Goal: Information Seeking & Learning: Learn about a topic

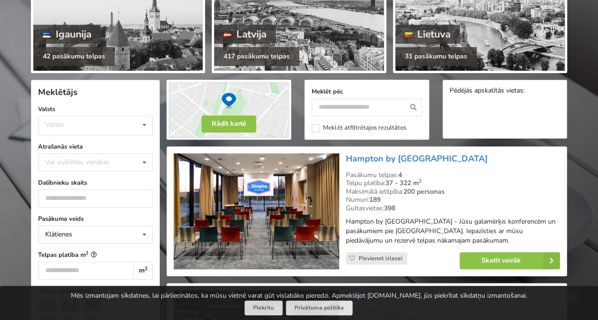
scroll to position [143, 0]
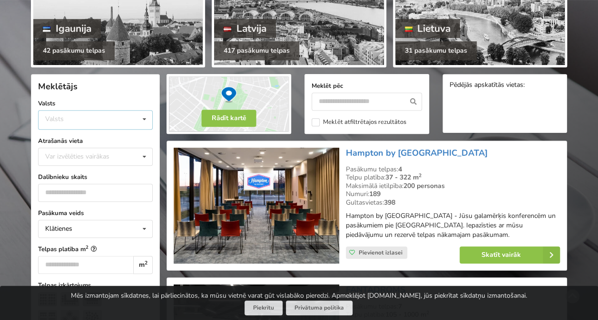
click at [112, 119] on div "Valsts Igaunija [GEOGRAPHIC_DATA] Lietuva" at bounding box center [95, 119] width 115 height 19
click at [93, 155] on div "Latvija" at bounding box center [96, 156] width 114 height 18
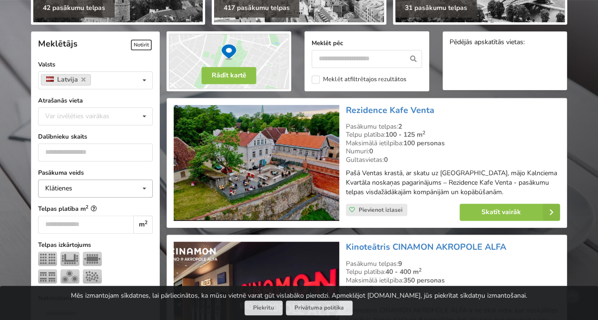
scroll to position [213, 0]
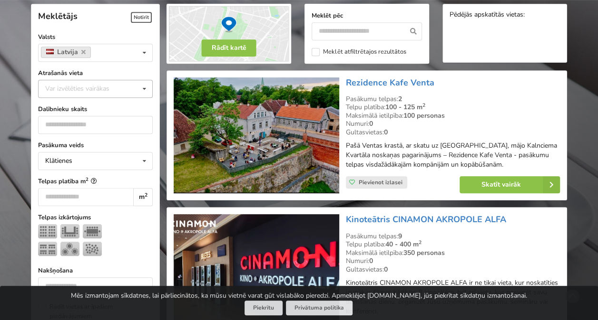
click at [88, 87] on div "Var izvēlēties vairākas" at bounding box center [87, 88] width 88 height 11
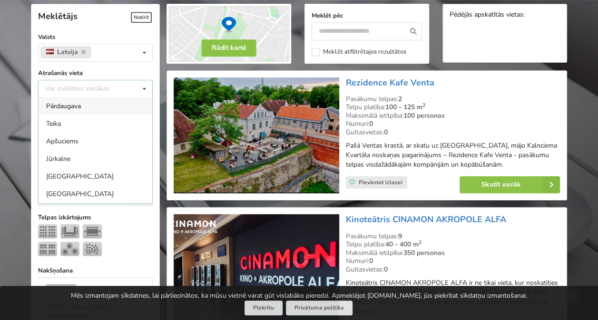
click at [84, 193] on div "Rīga" at bounding box center [96, 194] width 114 height 18
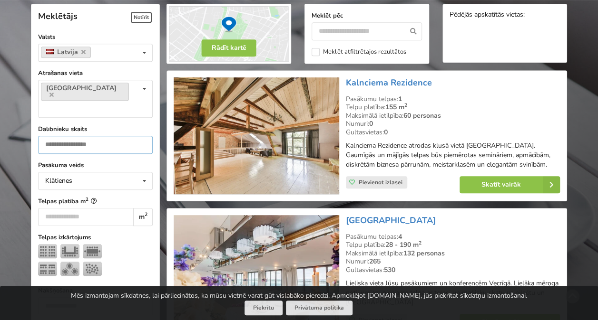
click at [90, 136] on input "number" at bounding box center [95, 145] width 115 height 18
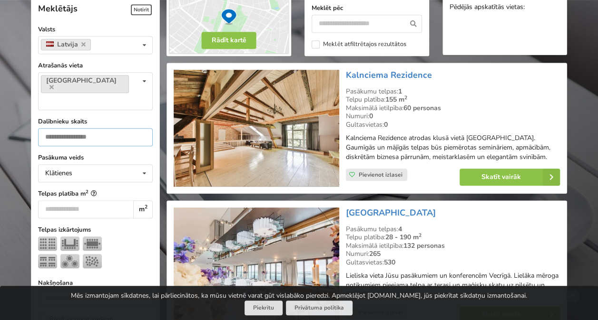
scroll to position [261, 0]
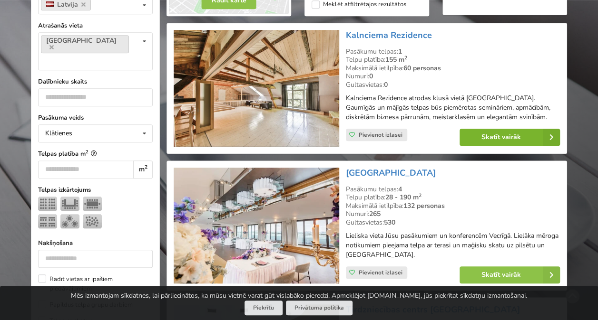
click at [494, 141] on link "Skatīt vairāk" at bounding box center [509, 137] width 100 height 17
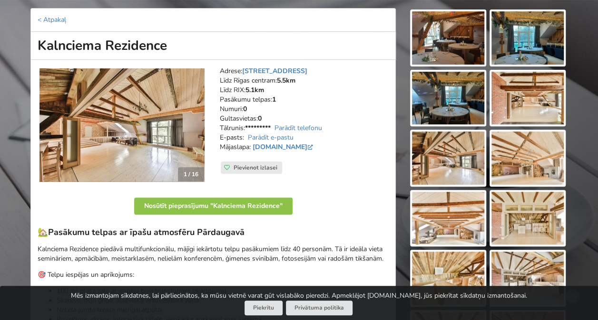
scroll to position [190, 0]
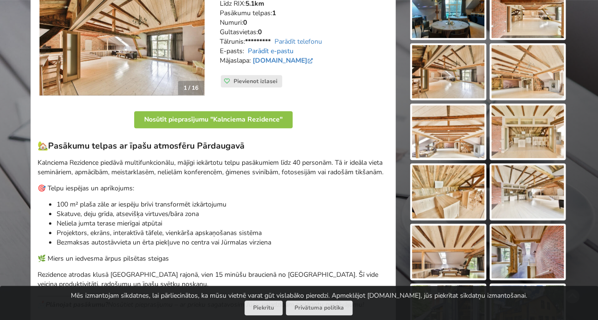
click at [288, 50] on link "Parādīt e-pastu" at bounding box center [271, 51] width 46 height 9
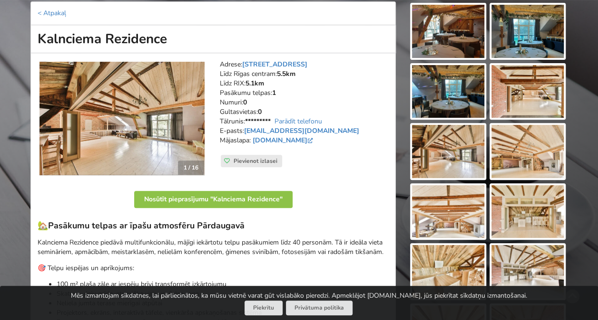
scroll to position [0, 0]
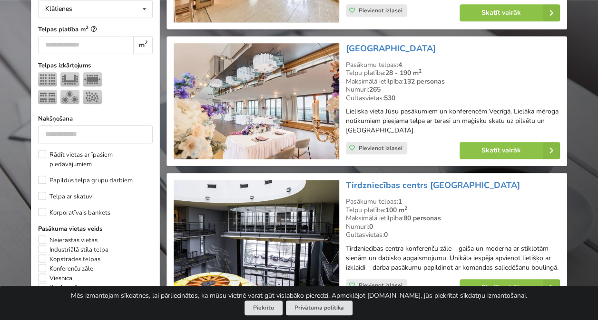
scroll to position [356, 0]
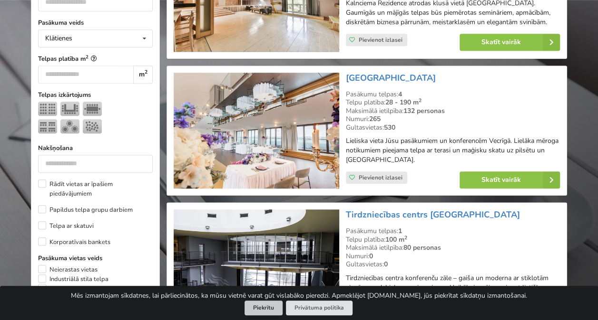
click at [266, 307] on button "Piekrītu" at bounding box center [263, 308] width 38 height 15
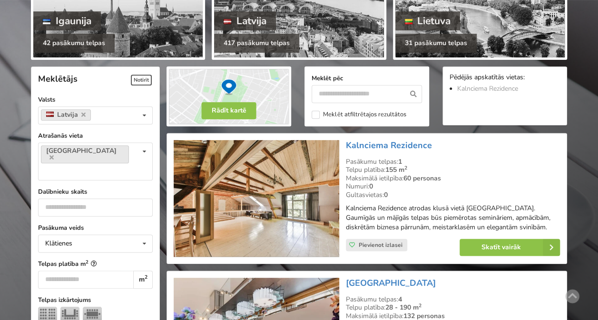
scroll to position [165, 0]
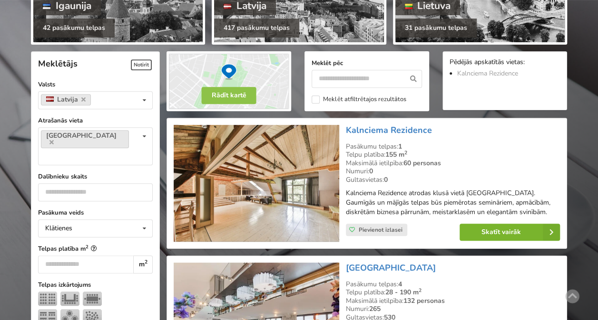
click at [479, 239] on link "Skatīt vairāk" at bounding box center [509, 232] width 100 height 17
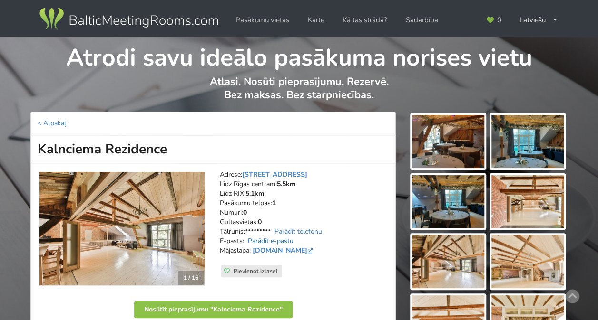
click at [290, 241] on link "Parādīt e-pastu" at bounding box center [271, 241] width 46 height 9
drag, startPoint x: 349, startPoint y: 240, endPoint x: 247, endPoint y: 239, distance: 101.3
click at [247, 239] on address "Adrese: Kalnciema iela 104, Rīga Līdz Rīgas centram: 5.5km Līdz RIX: 5.1km Pasā…" at bounding box center [304, 217] width 169 height 95
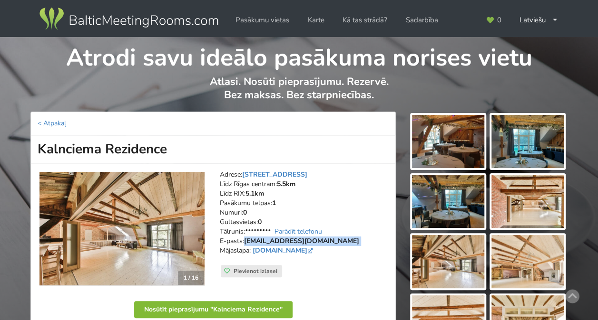
copy address "kalnciemarezidence@gmail.com"
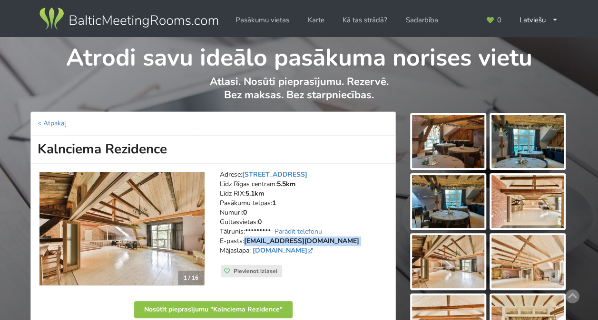
drag, startPoint x: 181, startPoint y: 149, endPoint x: 25, endPoint y: 150, distance: 156.0
copy h1 "Kalnciema Rezidence"
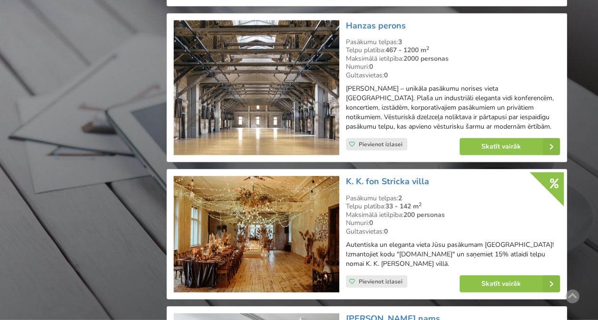
scroll to position [1116, 0]
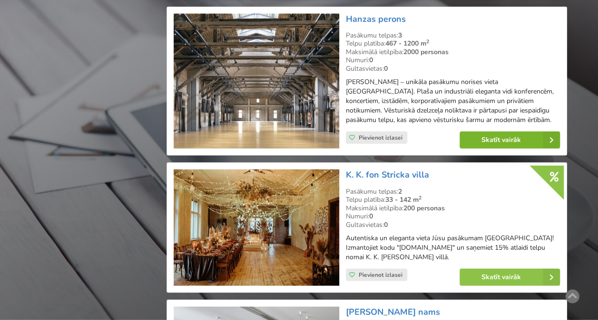
click at [493, 143] on link "Skatīt vairāk" at bounding box center [509, 140] width 100 height 17
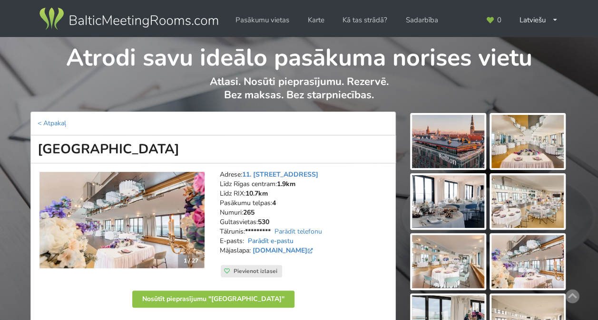
click at [276, 241] on link "Parādīt e-pastu" at bounding box center [271, 241] width 46 height 9
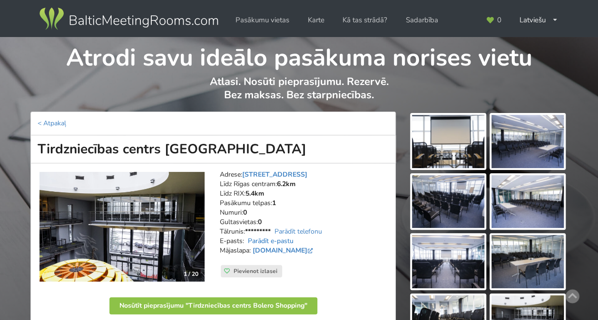
click at [287, 243] on link "Parādīt e-pastu" at bounding box center [271, 241] width 46 height 9
drag, startPoint x: 307, startPoint y: 239, endPoint x: 247, endPoint y: 239, distance: 59.9
click at [247, 239] on address "Adrese: Lielirbes iela 27, Rīga Līdz Rīgas centram: 6.2km Līdz RIX: 5.4km Pasāk…" at bounding box center [304, 217] width 169 height 95
click at [330, 242] on address "Adrese: Lielirbes iela 27, Rīga Līdz Rīgas centram: 6.2km Līdz RIX: 5.4km Pasāk…" at bounding box center [304, 217] width 169 height 95
click at [323, 244] on address "Adrese: Lielirbes iela 27, Rīga Līdz Rīgas centram: 6.2km Līdz RIX: 5.4km Pasāk…" at bounding box center [304, 217] width 169 height 95
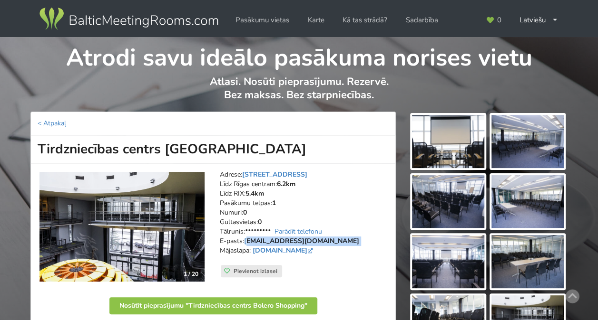
drag, startPoint x: 242, startPoint y: 237, endPoint x: 310, endPoint y: 242, distance: 67.8
click at [310, 242] on address "Adrese: Lielirbes iela 27, Rīga Līdz Rīgas centram: 6.2km Līdz RIX: 5.4km Pasāk…" at bounding box center [304, 217] width 169 height 95
drag, startPoint x: 310, startPoint y: 242, endPoint x: 292, endPoint y: 269, distance: 31.9
click at [292, 271] on div "Adrese: Lielirbes iela 27, Rīga Līdz Rīgas centram: 6.2km Līdz RIX: 5.4km Pasāk…" at bounding box center [304, 227] width 182 height 127
drag, startPoint x: 311, startPoint y: 239, endPoint x: 248, endPoint y: 238, distance: 62.8
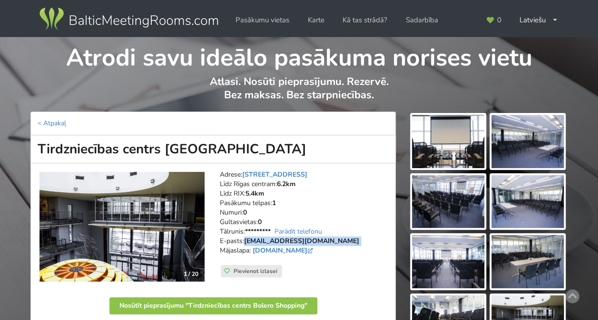
click at [248, 238] on address "Adrese: Lielirbes iela 27, Rīga Līdz Rīgas centram: 6.2km Līdz RIX: 5.4km Pasāk…" at bounding box center [304, 217] width 169 height 95
drag, startPoint x: 248, startPoint y: 238, endPoint x: 279, endPoint y: 259, distance: 36.9
click at [278, 260] on address "Adrese: Lielirbes iela 27, Rīga Līdz Rīgas centram: 6.2km Līdz RIX: 5.4km Pasāk…" at bounding box center [304, 217] width 169 height 95
drag, startPoint x: 277, startPoint y: 237, endPoint x: 350, endPoint y: 308, distance: 102.6
click at [350, 313] on p "Nosūtīt pieprasījumu "Tirdzniecības centrs Bolero Shopping"" at bounding box center [213, 308] width 351 height 24
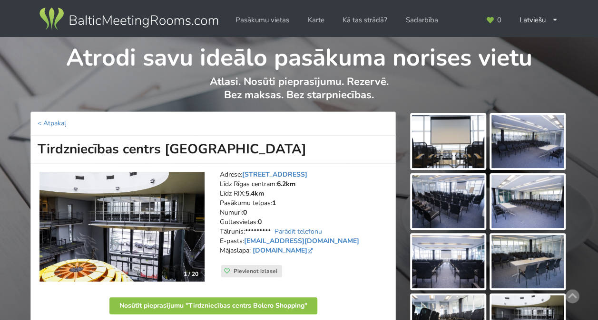
drag, startPoint x: 213, startPoint y: 153, endPoint x: 46, endPoint y: 143, distance: 167.7
click at [37, 144] on h1 "Tirdzniecības centrs Bolero Shopping" at bounding box center [212, 150] width 365 height 28
copy h1 "Tirdzniecības centrs Bolero Shopping"
click at [266, 151] on h1 "Tirdzniecības centrs Bolero Shopping" at bounding box center [212, 150] width 365 height 28
drag, startPoint x: 223, startPoint y: 151, endPoint x: 163, endPoint y: 150, distance: 59.4
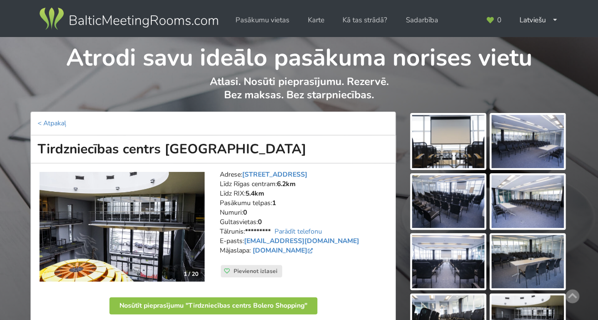
click at [163, 150] on h1 "Tirdzniecības centrs Bolero Shopping" at bounding box center [212, 150] width 365 height 28
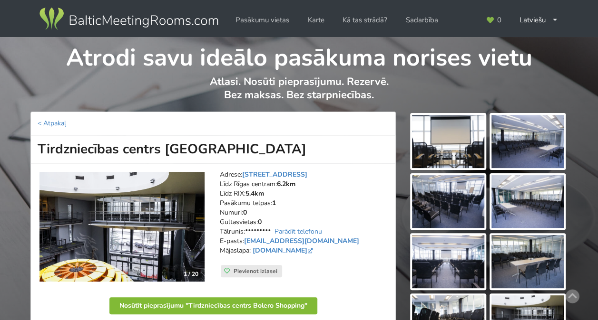
copy h1 "Bolero Shopping"
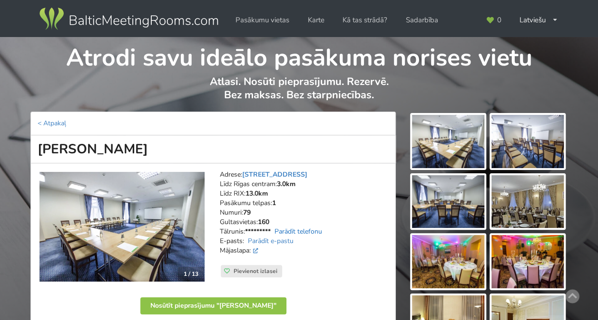
click at [300, 231] on link "Parādīt telefonu" at bounding box center [298, 231] width 48 height 9
click at [277, 242] on link "Parādīt e-pastu" at bounding box center [271, 241] width 46 height 9
drag, startPoint x: 114, startPoint y: 154, endPoint x: 15, endPoint y: 149, distance: 99.0
copy h1 "[PERSON_NAME]"
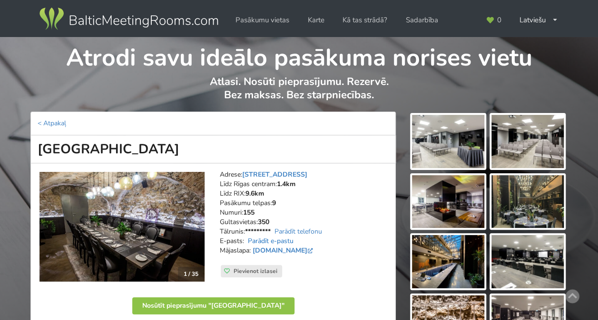
click at [281, 240] on link "Parādīt e-pastu" at bounding box center [271, 241] width 46 height 9
drag, startPoint x: 229, startPoint y: 147, endPoint x: 29, endPoint y: 147, distance: 199.7
copy h1 "[GEOGRAPHIC_DATA]"
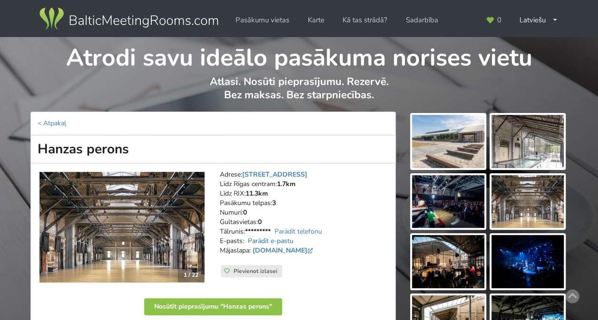
click at [255, 239] on link "Parādīt e-pastu" at bounding box center [271, 241] width 46 height 9
drag, startPoint x: 149, startPoint y: 149, endPoint x: 27, endPoint y: 151, distance: 122.2
copy h1 "Hanzas perons"
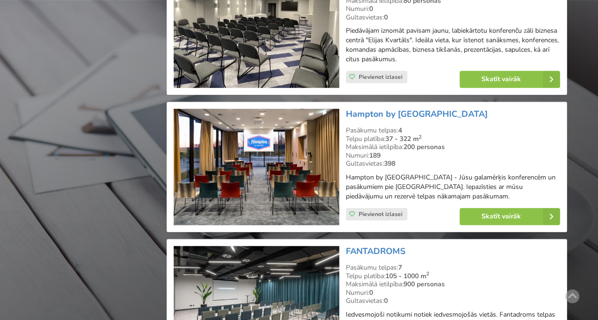
scroll to position [2162, 0]
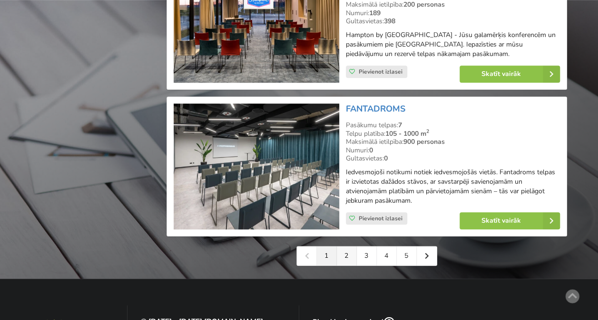
click at [348, 251] on link "2" at bounding box center [347, 256] width 20 height 19
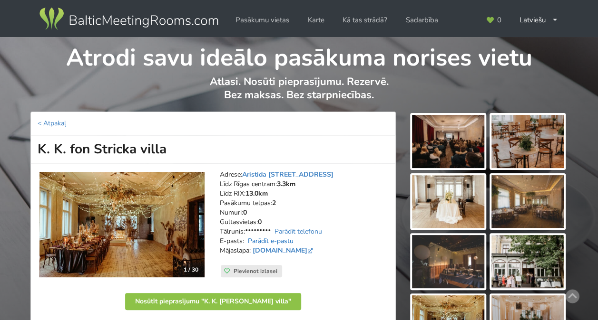
click at [282, 240] on link "Parādīt e-pastu" at bounding box center [271, 241] width 46 height 9
drag, startPoint x: 174, startPoint y: 151, endPoint x: 21, endPoint y: 144, distance: 152.8
copy h1 "K. K. fon Stricka villa"
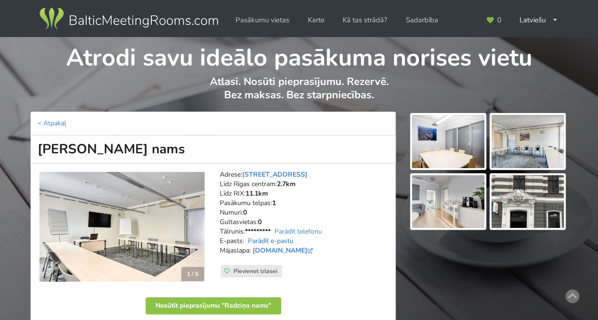
click at [287, 239] on link "Parādīt e-pastu" at bounding box center [271, 241] width 46 height 9
drag, startPoint x: 88, startPoint y: 147, endPoint x: 37, endPoint y: 146, distance: 51.4
click at [37, 146] on h1 "[PERSON_NAME] nams" at bounding box center [212, 150] width 365 height 28
copy h1 "[PERSON_NAME] nams"
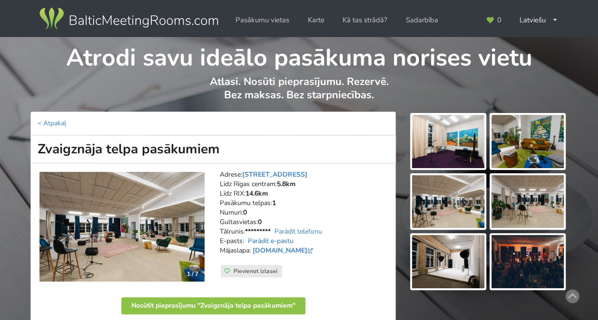
click at [284, 238] on link "Parādīt e-pastu" at bounding box center [271, 241] width 46 height 9
click at [215, 150] on h1 "Zvaigznāja telpa pasākumiem" at bounding box center [212, 150] width 365 height 28
drag, startPoint x: 125, startPoint y: 145, endPoint x: 47, endPoint y: 139, distance: 78.2
click at [38, 139] on h1 "Zvaigznāja telpa pasākumiem" at bounding box center [212, 150] width 365 height 28
copy h1 "Zvaigznāja telpa"
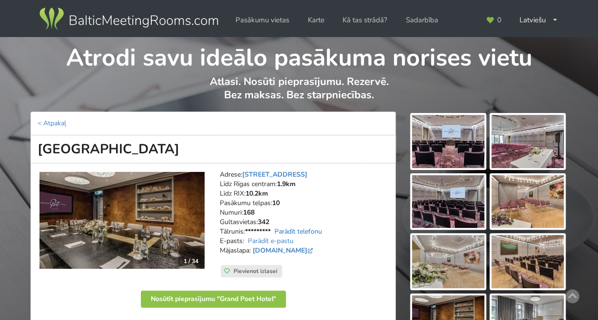
click at [280, 235] on link "Parādīt telefonu" at bounding box center [298, 231] width 48 height 9
click at [281, 239] on link "Parādīt e-pastu" at bounding box center [271, 241] width 46 height 9
drag, startPoint x: 352, startPoint y: 242, endPoint x: 250, endPoint y: 236, distance: 101.9
click at [250, 236] on address "Adrese: Raiņa bulvāris 5/6, Rīga Līdz Rīgas centram: 1.9km Līdz RIX: 10.2km Pas…" at bounding box center [304, 217] width 169 height 95
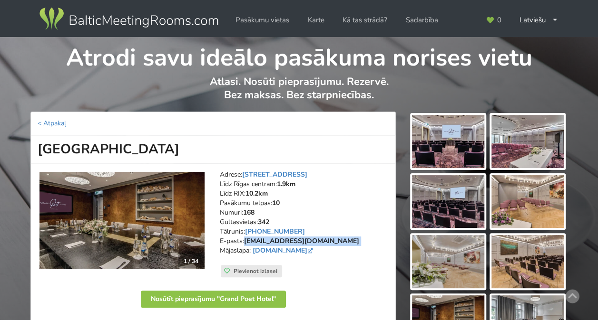
drag, startPoint x: 356, startPoint y: 242, endPoint x: 246, endPoint y: 240, distance: 110.3
click at [246, 240] on address "Adrese: Raiņa bulvāris 5/6, Rīga Līdz Rīgas centram: 1.9km Līdz RIX: 10.2km Pas…" at bounding box center [304, 217] width 169 height 95
copy address "conferences@semarahhotels.com"
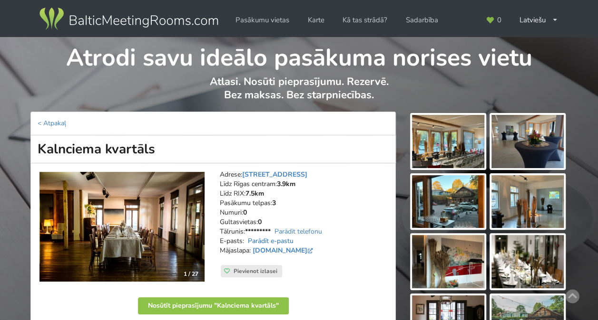
click at [285, 237] on link "Parādīt e-pastu" at bounding box center [271, 241] width 46 height 9
drag, startPoint x: 357, startPoint y: 242, endPoint x: 247, endPoint y: 239, distance: 109.4
click at [247, 239] on address "Adrese: [STREET_ADDRESS] Rīgas centram: 3.9km Līdz RIX: 7.5km Pasākumu telpas: …" at bounding box center [304, 217] width 169 height 95
copy address "[EMAIL_ADDRESS][DOMAIN_NAME]"
drag, startPoint x: 129, startPoint y: 149, endPoint x: 26, endPoint y: 148, distance: 102.7
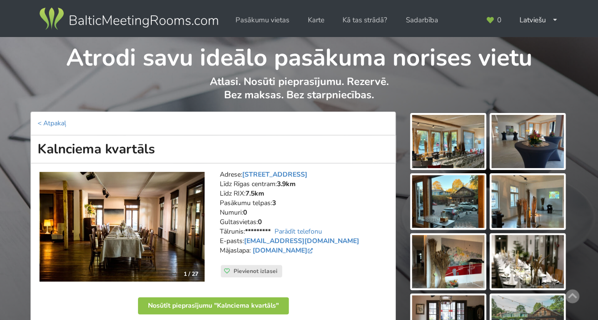
copy h1 "Kalnciema kvartāls"
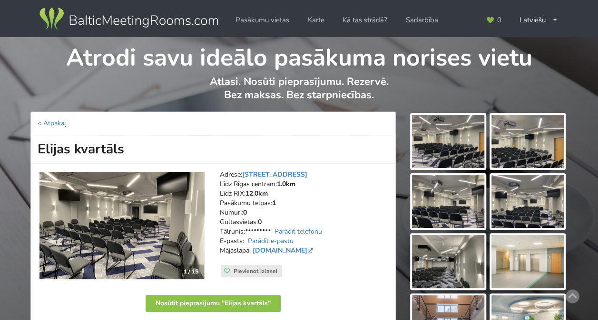
click at [281, 237] on link "Parādīt e-pastu" at bounding box center [271, 241] width 46 height 9
drag, startPoint x: 314, startPoint y: 241, endPoint x: 245, endPoint y: 239, distance: 68.5
click at [245, 239] on address "Adrese: Elijas iela 17, Rīga Līdz Rīgas centram: 1.0km Līdz RIX: 12.0km Pasākum…" at bounding box center [304, 217] width 169 height 95
copy address "elijas17@hansa.re"
drag, startPoint x: 98, startPoint y: 150, endPoint x: 75, endPoint y: 137, distance: 26.2
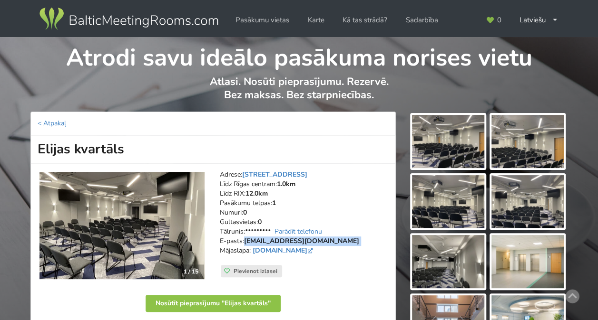
click at [38, 147] on h1 "Elijas kvartāls" at bounding box center [212, 150] width 365 height 28
copy h1 "Elijas kvartāls"
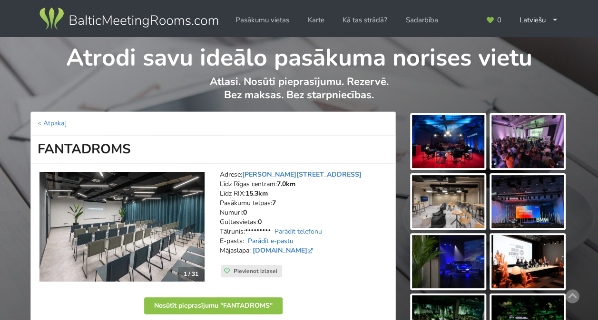
click at [274, 240] on link "Parādīt e-pastu" at bounding box center [271, 241] width 46 height 9
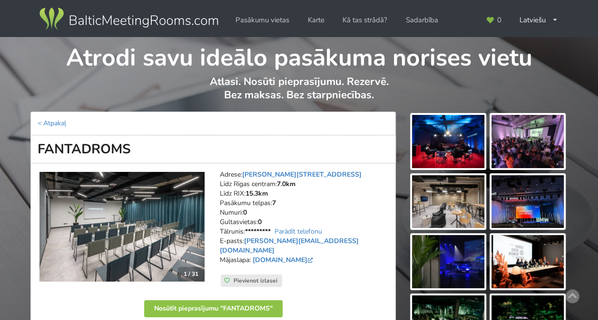
drag, startPoint x: 106, startPoint y: 149, endPoint x: 1, endPoint y: 148, distance: 104.1
copy h1 "FANTADROMS"
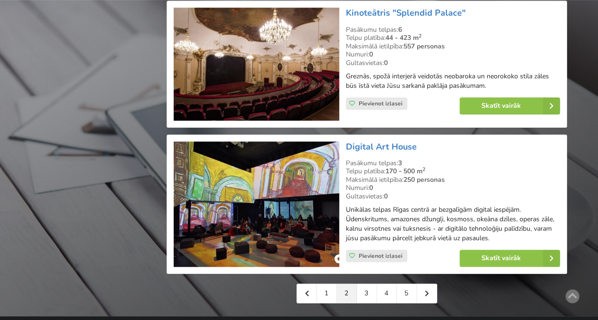
scroll to position [2092, 0]
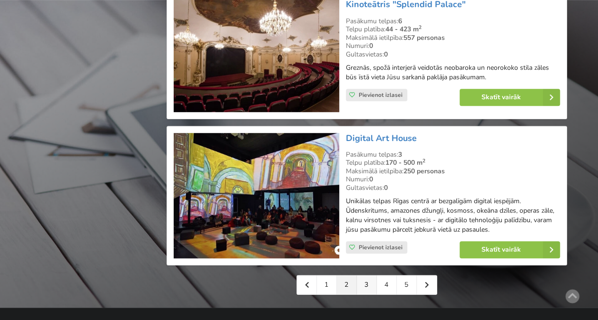
click at [361, 287] on link "3" at bounding box center [367, 285] width 20 height 19
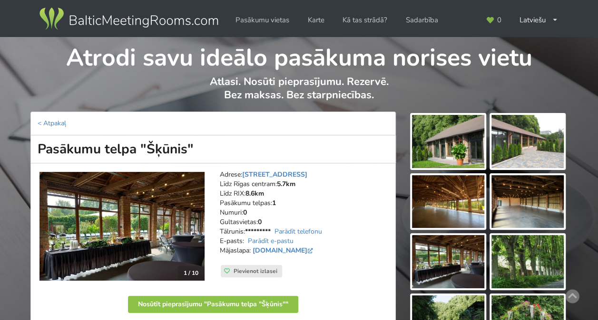
click at [291, 239] on link "Parādīt e-pastu" at bounding box center [271, 241] width 46 height 9
drag, startPoint x: 213, startPoint y: 144, endPoint x: 38, endPoint y: 142, distance: 175.0
click at [38, 142] on h1 "Pasākumu telpa "Šķūnis"" at bounding box center [212, 150] width 365 height 28
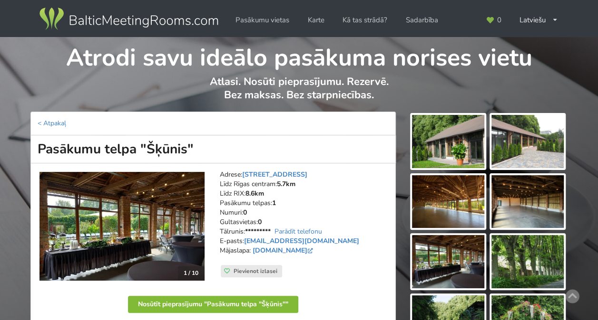
copy h1 "Pasākumu telpa "Šķūnis""
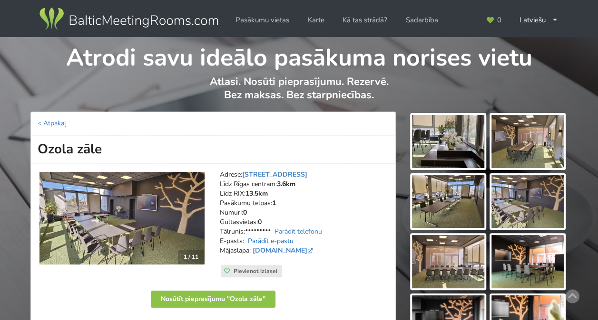
click at [283, 241] on link "Parādīt e-pastu" at bounding box center [271, 241] width 46 height 9
drag, startPoint x: 309, startPoint y: 241, endPoint x: 244, endPoint y: 242, distance: 64.7
click at [244, 242] on address "Adrese: [STREET_ADDRESS] Rīgas centram: 3.6km Līdz RIX: 13.5km Pasākumu telpas:…" at bounding box center [304, 217] width 169 height 95
copy address "[EMAIL_ADDRESS][DOMAIN_NAME]"
drag, startPoint x: 82, startPoint y: 147, endPoint x: 24, endPoint y: 140, distance: 58.4
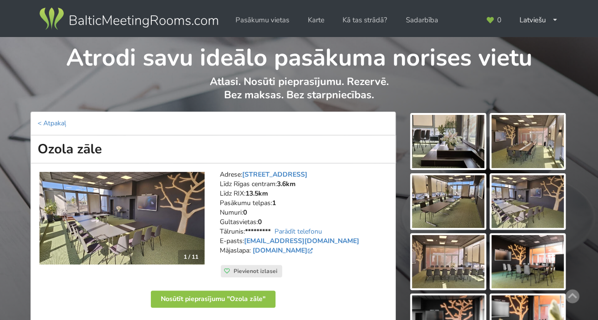
copy h1 "Ozola zāle"
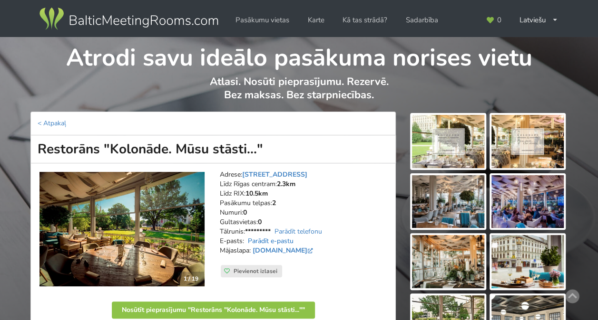
click at [290, 244] on link "Parādīt e-pastu" at bounding box center [271, 241] width 46 height 9
drag, startPoint x: 302, startPoint y: 242, endPoint x: 242, endPoint y: 238, distance: 59.6
click at [242, 238] on address "Adrese: Brīvības laukums 1, Rīga Līdz Rīgas centram: 2.3km Līdz RIX: 10.5km Pas…" at bounding box center [304, 217] width 169 height 95
copy address ": info@kolonade.lv"
drag, startPoint x: 266, startPoint y: 148, endPoint x: 18, endPoint y: 148, distance: 248.7
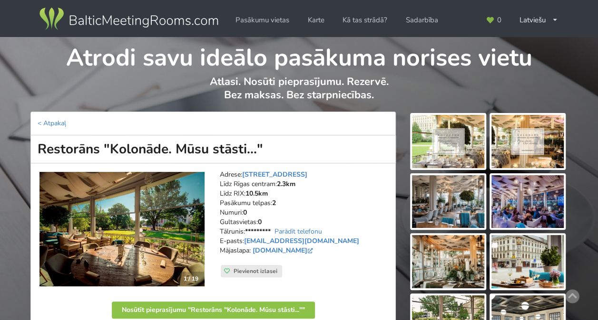
copy h1 "Restorāns "Kolonāde. Mūsu stāsti...""
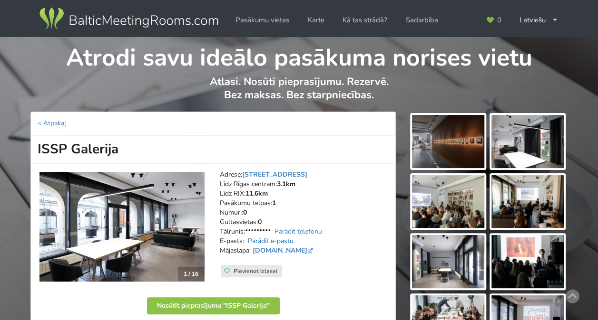
click at [288, 244] on link "Parādīt e-pastu" at bounding box center [271, 241] width 46 height 9
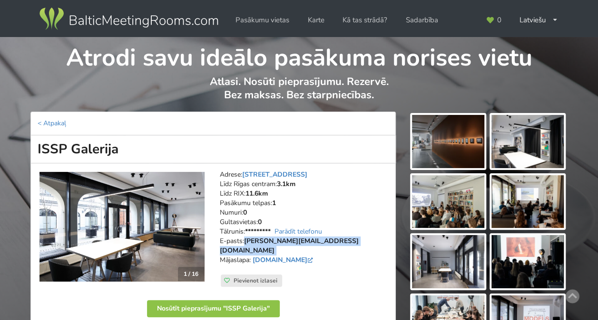
drag, startPoint x: 297, startPoint y: 241, endPoint x: 245, endPoint y: 243, distance: 51.9
click at [245, 243] on address "Adrese: [STREET_ADDRESS] Rīgas centram: 3.1km Līdz RIX: 11.6km [GEOGRAPHIC_DATA…" at bounding box center [304, 222] width 169 height 105
copy address "[PERSON_NAME][EMAIL_ADDRESS][DOMAIN_NAME]"
drag, startPoint x: 54, startPoint y: 148, endPoint x: 75, endPoint y: 174, distance: 33.1
click at [36, 147] on h1 "ISSP Galerija" at bounding box center [212, 150] width 365 height 28
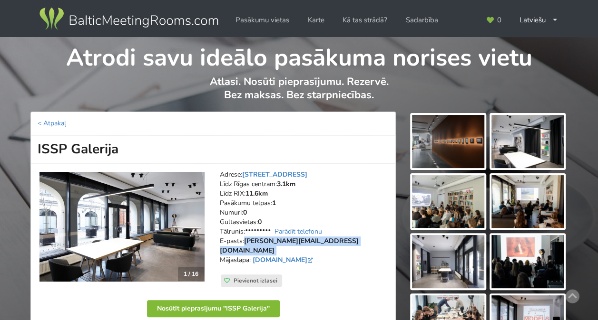
copy h1 "ISSP Galerija"
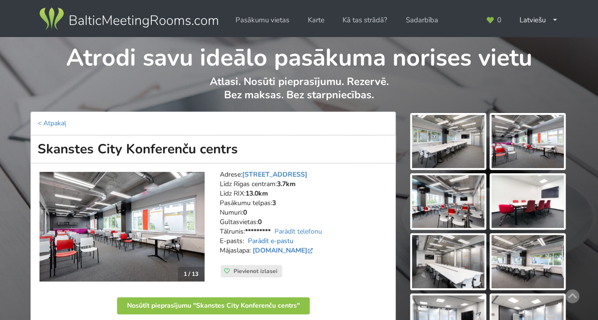
click at [281, 243] on link "Parādīt e-pastu" at bounding box center [271, 241] width 46 height 9
drag, startPoint x: 319, startPoint y: 240, endPoint x: 246, endPoint y: 244, distance: 72.9
click at [246, 244] on address "Adrese: Skanstes iela 50, Rīga Līdz Rīgas centram: 3.7km Līdz RIX: 13.0km Pasāk…" at bounding box center [304, 217] width 169 height 95
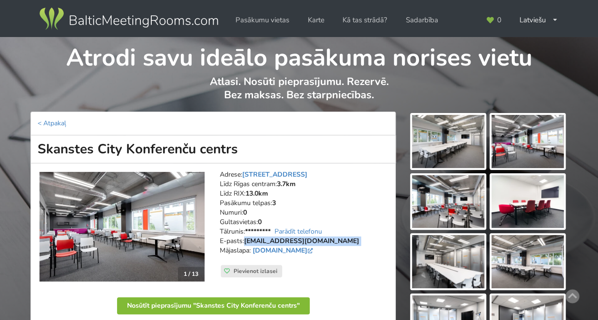
copy address "birojs@skanstescity.lv"
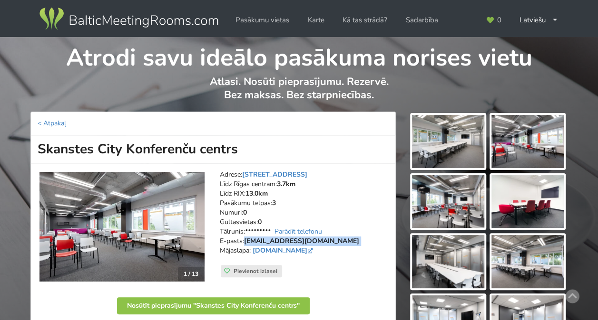
drag, startPoint x: 244, startPoint y: 149, endPoint x: 27, endPoint y: 145, distance: 217.8
copy h1 "Skanstes City Konferenču centrs"
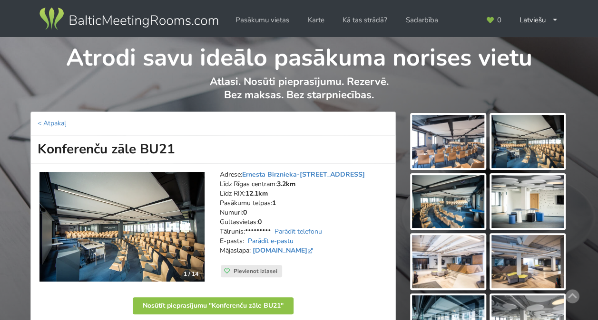
click at [285, 241] on link "Parādīt e-pastu" at bounding box center [271, 241] width 46 height 9
drag, startPoint x: 204, startPoint y: 152, endPoint x: 58, endPoint y: 168, distance: 146.9
copy h1 "Konferenču zāle BU21"
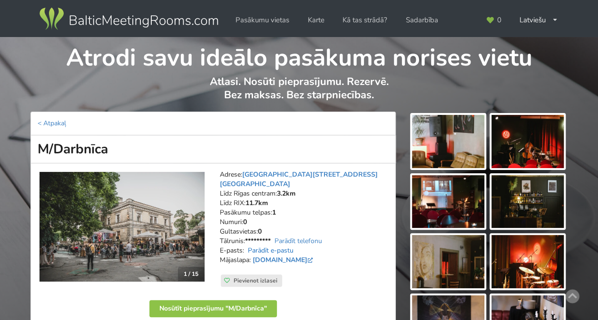
click at [287, 246] on link "Parādīt e-pastu" at bounding box center [271, 250] width 46 height 9
drag, startPoint x: 110, startPoint y: 149, endPoint x: 28, endPoint y: 150, distance: 82.7
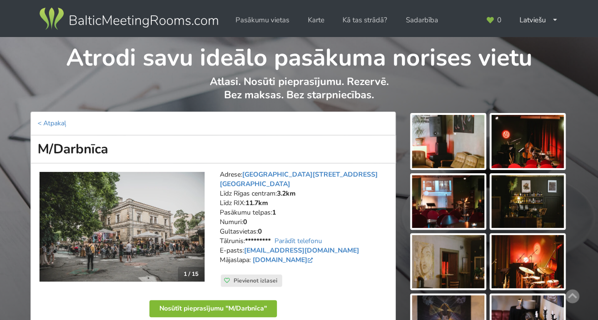
copy h1 "M/Darbnīca"
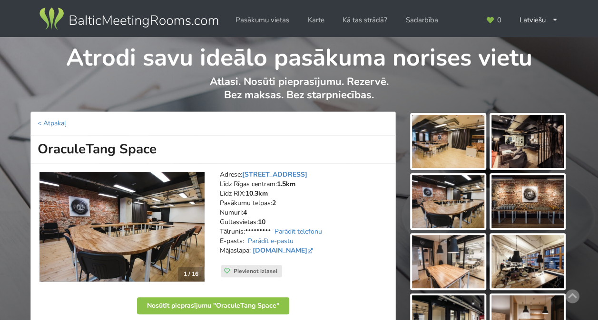
click at [286, 240] on link "Parādīt e-pastu" at bounding box center [271, 241] width 46 height 9
drag, startPoint x: 100, startPoint y: 145, endPoint x: 30, endPoint y: 145, distance: 69.4
click at [30, 142] on h1 "OraculeTang Space" at bounding box center [212, 150] width 365 height 28
copy h1 "OraculeTang Space"
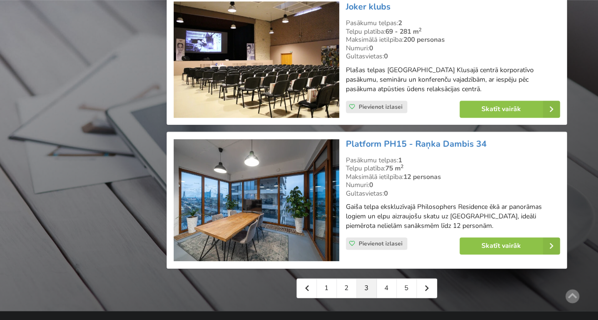
scroll to position [2187, 0]
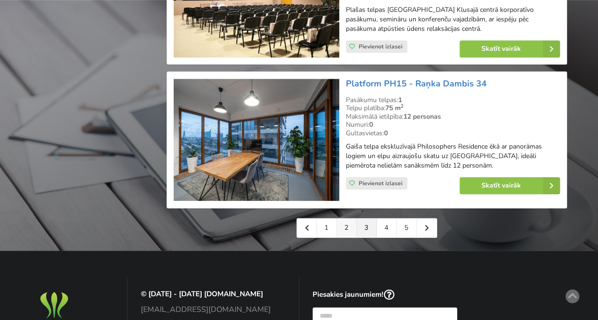
click at [349, 219] on link "2" at bounding box center [347, 228] width 20 height 19
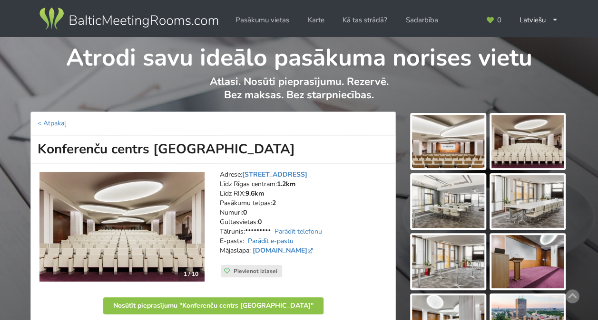
click at [286, 242] on link "Parādīt e-pastu" at bounding box center [271, 241] width 46 height 9
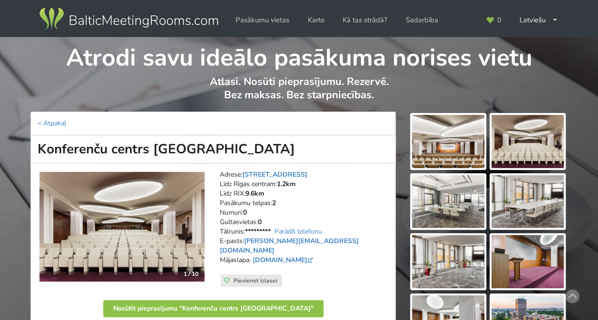
drag, startPoint x: 213, startPoint y: 149, endPoint x: 36, endPoint y: 166, distance: 178.2
copy h1 "Konferenču centrs [GEOGRAPHIC_DATA]"
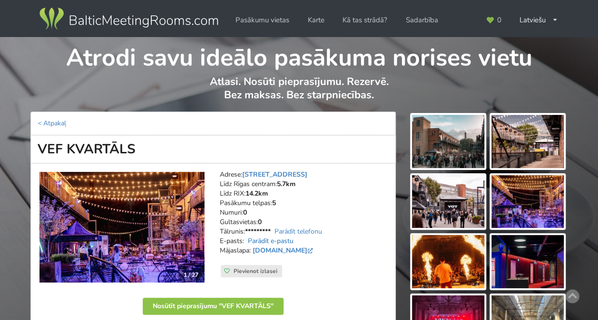
click at [281, 238] on link "Parādīt e-pastu" at bounding box center [271, 241] width 46 height 9
drag, startPoint x: 143, startPoint y: 146, endPoint x: -2, endPoint y: 132, distance: 145.3
click at [0, 132] on html "Pasākumu vietas Karte Kā tas strādā? Sadarbība Latviešu English Русский Pēdējās…" at bounding box center [299, 160] width 598 height 320
click at [136, 130] on p "< Atpakaļ" at bounding box center [212, 124] width 365 height 24
click at [146, 154] on h1 "VEF KVARTĀLS" at bounding box center [212, 150] width 365 height 28
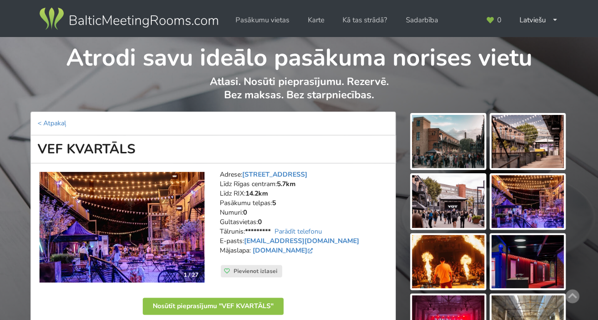
drag, startPoint x: 138, startPoint y: 147, endPoint x: 30, endPoint y: 147, distance: 107.5
click at [30, 147] on h1 "VEF KVARTĀLS" at bounding box center [212, 150] width 365 height 28
copy h1 "VEF KVARTĀLS"
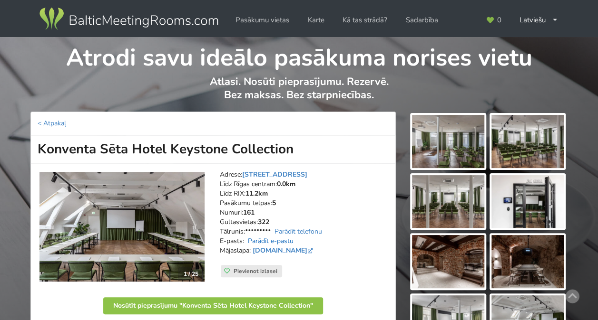
click at [286, 242] on link "Parādīt e-pastu" at bounding box center [271, 241] width 46 height 9
drag, startPoint x: 287, startPoint y: 147, endPoint x: 32, endPoint y: 141, distance: 255.4
click at [32, 141] on h1 "Konventa Sēta Hotel Keystone Collection" at bounding box center [212, 150] width 365 height 28
copy h1 "Konventa Sēta Hotel Keystone Collection"
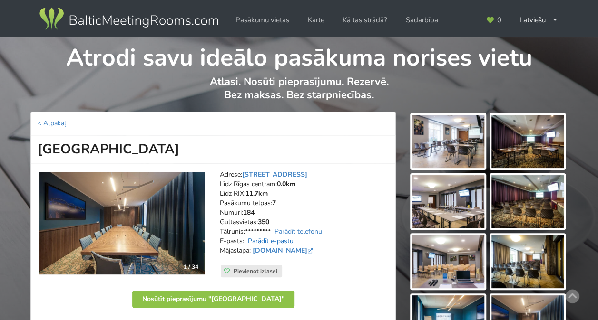
click at [272, 245] on link "Parādīt e-pastu" at bounding box center [271, 241] width 46 height 9
drag, startPoint x: 162, startPoint y: 148, endPoint x: 13, endPoint y: 153, distance: 148.4
copy h1 "[GEOGRAPHIC_DATA]"
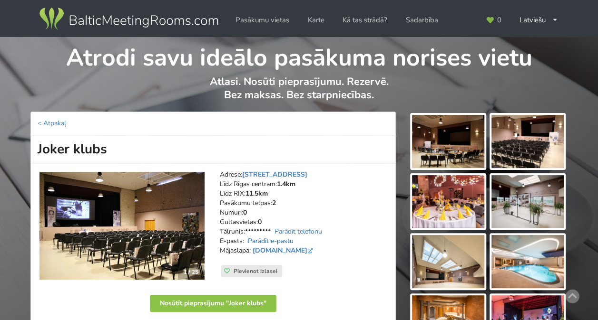
click at [288, 242] on link "Parādīt e-pastu" at bounding box center [271, 241] width 46 height 9
drag, startPoint x: 104, startPoint y: 145, endPoint x: 71, endPoint y: 188, distance: 54.3
click at [0, 145] on html "Pasākumu vietas Karte Kā tas strādā? Sadarbība Latviešu English Русский Pēdējās…" at bounding box center [299, 160] width 598 height 320
copy h1 "Joker klubs"
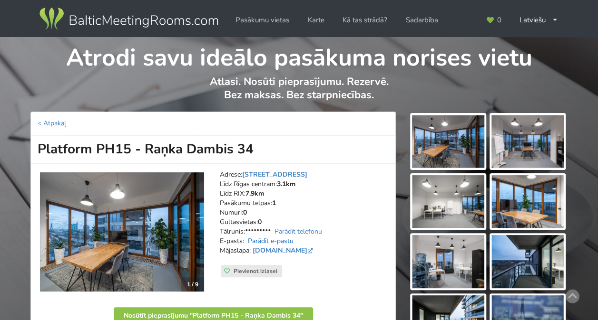
click at [288, 237] on link "Parādīt e-pastu" at bounding box center [271, 241] width 46 height 9
drag, startPoint x: 271, startPoint y: 148, endPoint x: 26, endPoint y: 146, distance: 245.3
copy h1 "Platform PH15 - Raņka Dambis 34"
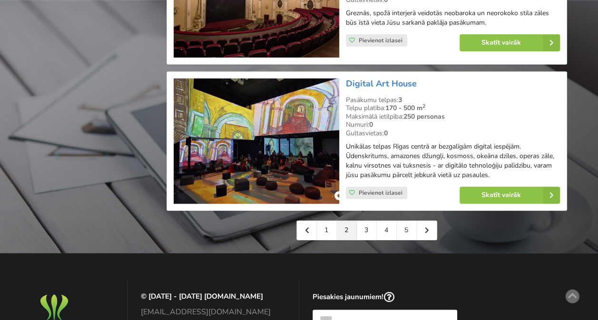
scroll to position [2262, 0]
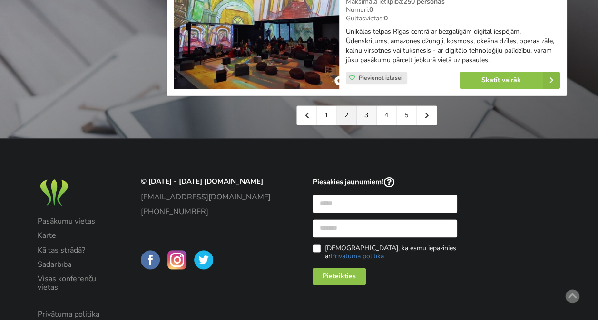
click at [368, 116] on link "3" at bounding box center [367, 115] width 20 height 19
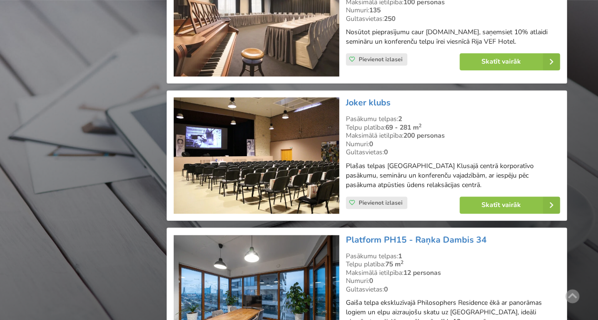
scroll to position [2323, 0]
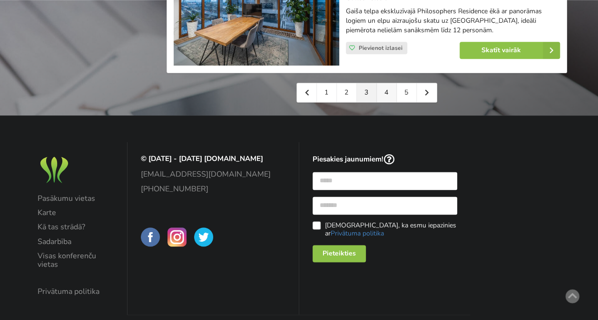
click at [392, 83] on link "4" at bounding box center [387, 92] width 20 height 19
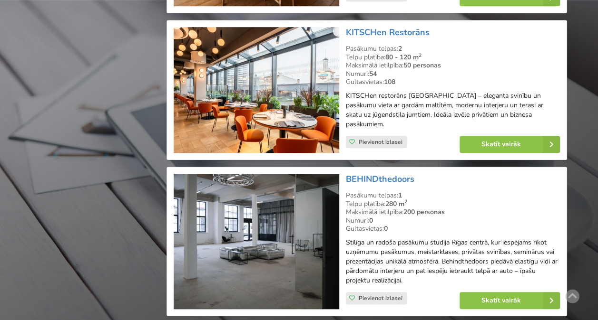
scroll to position [2140, 0]
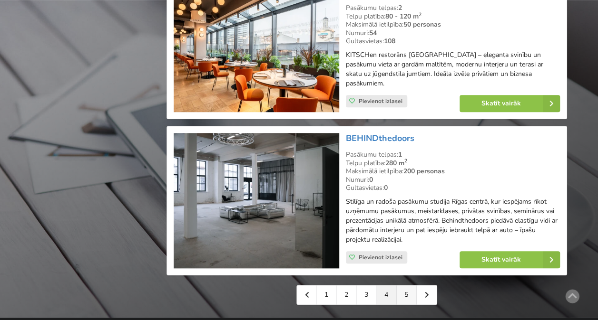
click at [410, 286] on link "5" at bounding box center [407, 295] width 20 height 19
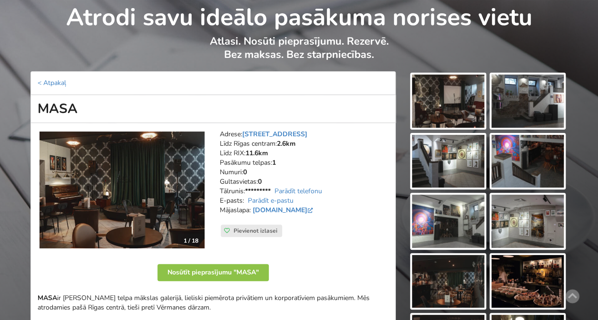
scroll to position [95, 0]
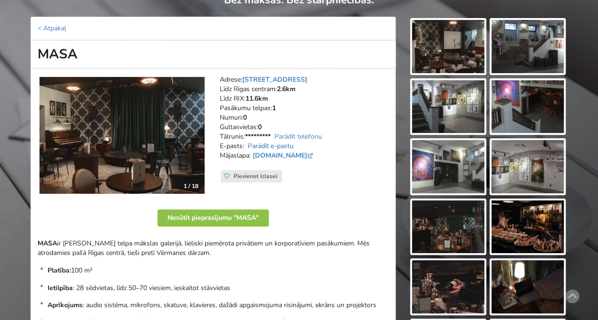
click at [268, 147] on link "Parādīt e-pastu" at bounding box center [271, 146] width 46 height 9
click at [68, 53] on h1 "MASA" at bounding box center [212, 54] width 365 height 28
copy h1 "MASA"
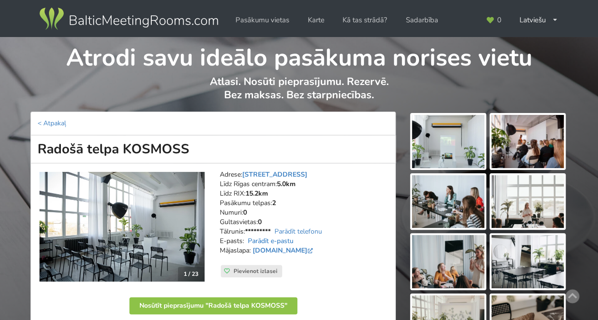
click at [282, 240] on link "Parādīt e-pastu" at bounding box center [271, 241] width 46 height 9
drag, startPoint x: 109, startPoint y: 147, endPoint x: -2, endPoint y: 143, distance: 110.9
click at [0, 143] on html "Pasākumu vietas Karte Kā tas strādā? Sadarbība Latviešu English Русский Pēdējās…" at bounding box center [299, 160] width 598 height 320
copy h1 "Radošā telpa KOSMOSS"
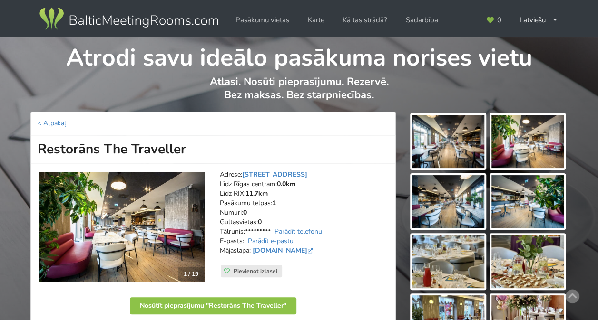
click at [281, 240] on link "Parādīt e-pastu" at bounding box center [271, 241] width 46 height 9
drag, startPoint x: 187, startPoint y: 150, endPoint x: 34, endPoint y: 152, distance: 153.1
click at [34, 152] on h1 "Restorāns The Traveller" at bounding box center [212, 150] width 365 height 28
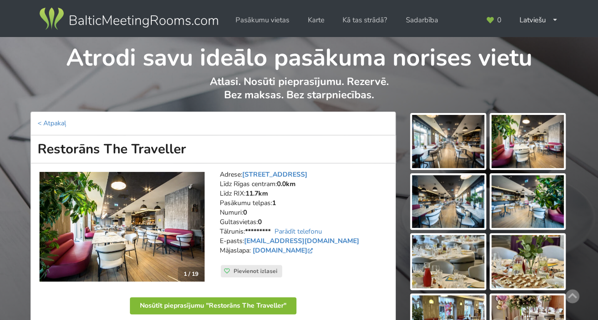
copy h1 "Restorāns The Traveller"
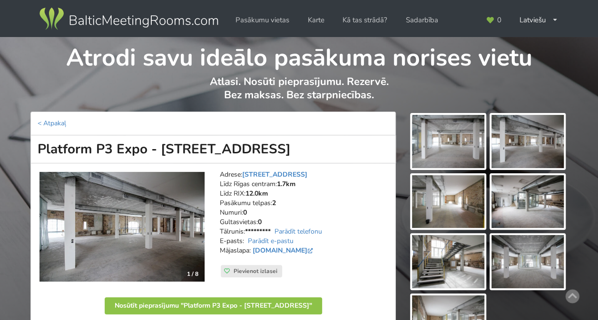
click at [278, 241] on link "Parādīt e-pastu" at bounding box center [271, 241] width 46 height 9
drag, startPoint x: 261, startPoint y: 146, endPoint x: 42, endPoint y: 149, distance: 218.3
click at [33, 142] on h1 "Platform P3 Expo - Pūpolu iela 3" at bounding box center [212, 150] width 365 height 28
copy h1 "Platform P3 Expo - Pūpolu iela 3"
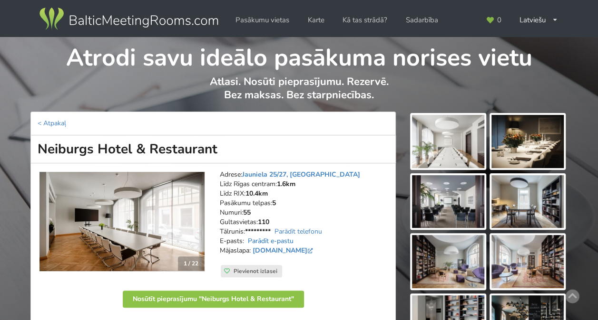
click at [272, 244] on link "Parādīt e-pastu" at bounding box center [271, 241] width 46 height 9
drag, startPoint x: 299, startPoint y: 240, endPoint x: 246, endPoint y: 238, distance: 52.4
click at [246, 238] on address "Adrese: Jauniela 25/27, Rīga Līdz Rīgas centram: 1.6km Līdz RIX: 10.4km [GEOGRA…" at bounding box center [304, 217] width 169 height 95
drag, startPoint x: 246, startPoint y: 238, endPoint x: 253, endPoint y: 238, distance: 6.7
drag, startPoint x: 189, startPoint y: 150, endPoint x: 23, endPoint y: 151, distance: 165.9
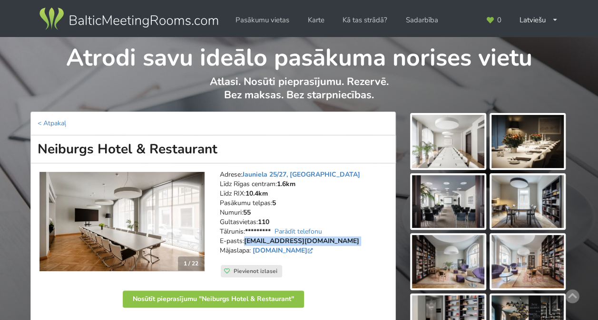
copy h1 "Neiburgs Hotel & Restaurant"
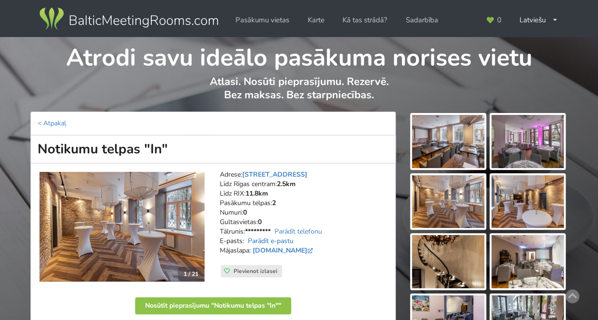
click at [277, 241] on link "Parādīt e-pastu" at bounding box center [271, 241] width 46 height 9
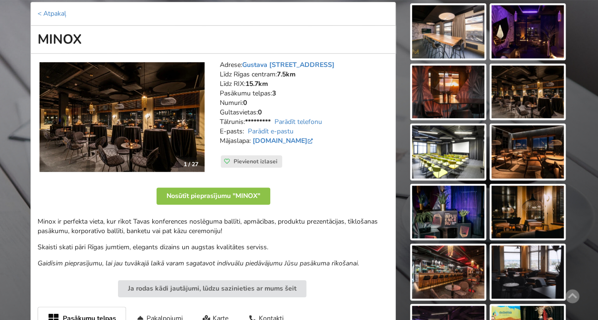
scroll to position [95, 0]
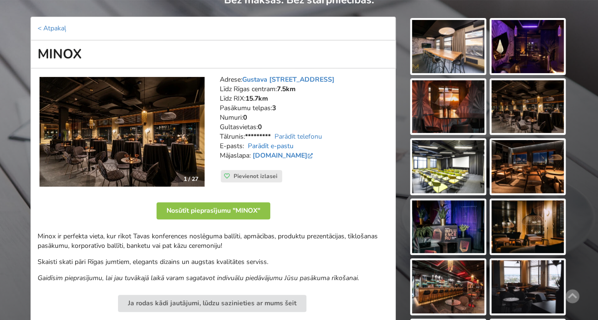
click at [271, 146] on link "Parādīt e-pastu" at bounding box center [271, 146] width 46 height 9
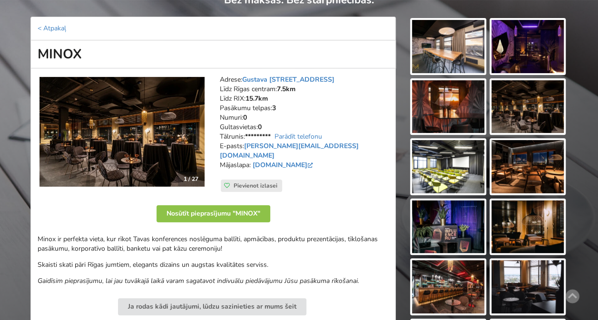
click at [47, 48] on h1 "MINOX" at bounding box center [212, 54] width 365 height 28
click at [48, 48] on h1 "MINOX" at bounding box center [212, 54] width 365 height 28
copy h1 "MINOX"
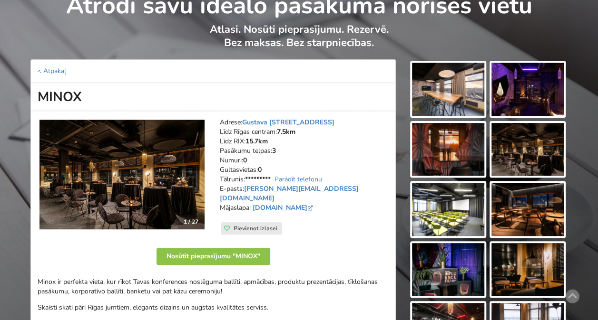
scroll to position [0, 0]
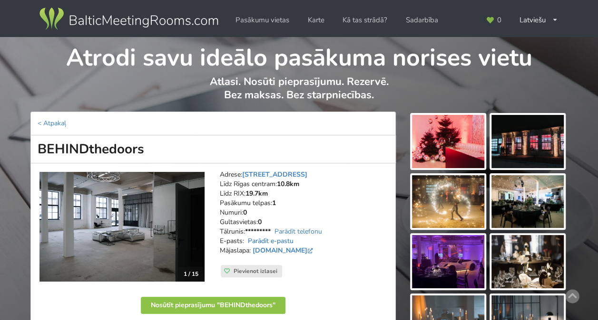
click at [276, 242] on link "Parādīt e-pastu" at bounding box center [271, 241] width 46 height 9
drag, startPoint x: 151, startPoint y: 149, endPoint x: 26, endPoint y: 153, distance: 125.1
copy h1 "BEHINDthedoors"
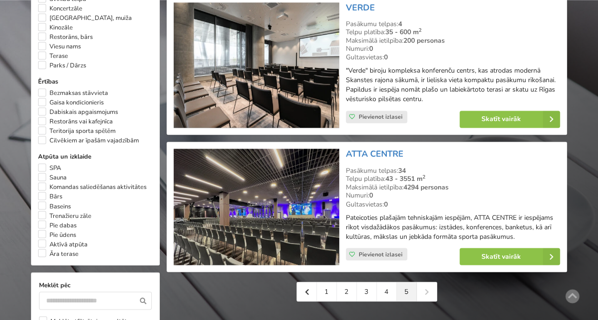
scroll to position [808, 0]
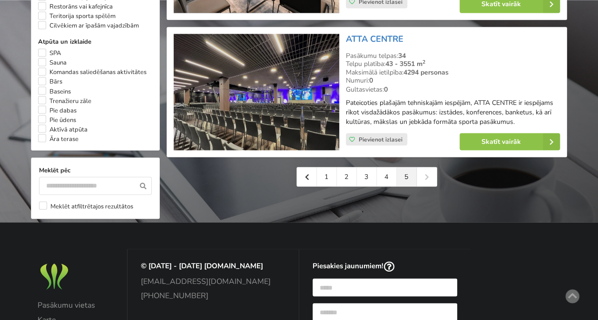
click at [432, 177] on div "1 2 3 4 5" at bounding box center [366, 177] width 141 height 20
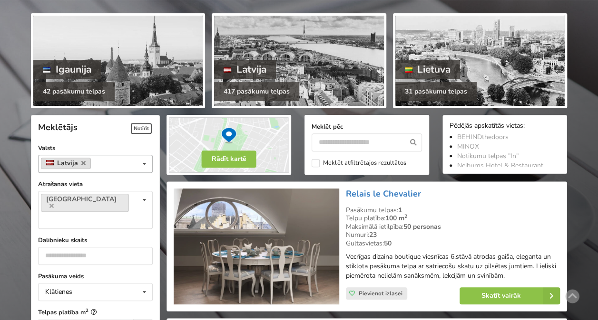
scroll to position [143, 0]
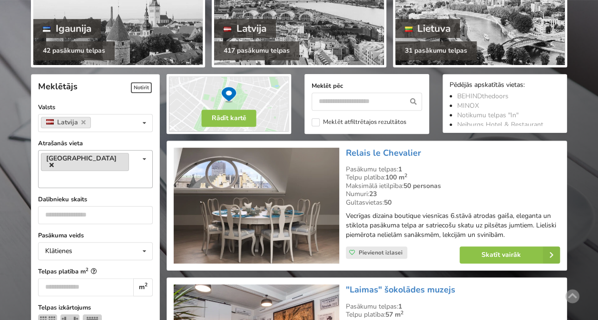
click at [54, 162] on icon at bounding box center [51, 165] width 4 height 6
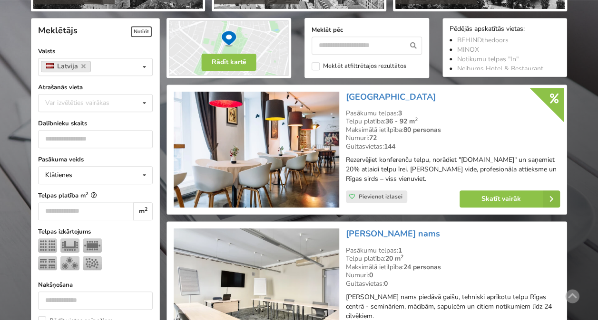
scroll to position [213, 0]
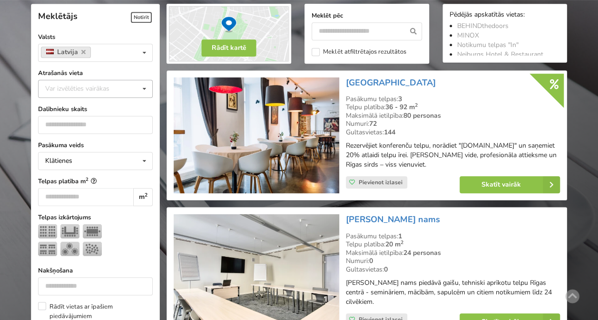
click at [147, 83] on icon at bounding box center [144, 89] width 14 height 18
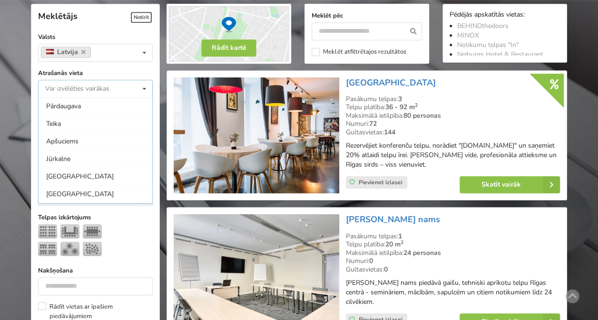
scroll to position [105, 0]
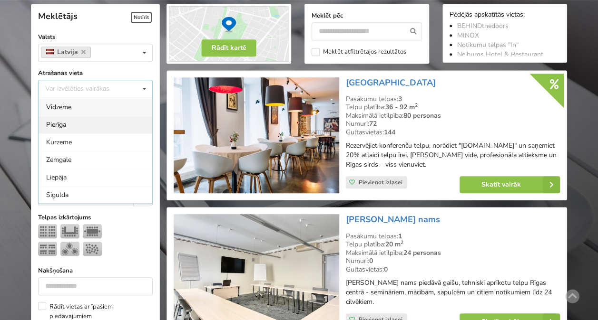
click at [81, 121] on div "Pierīga" at bounding box center [96, 125] width 114 height 18
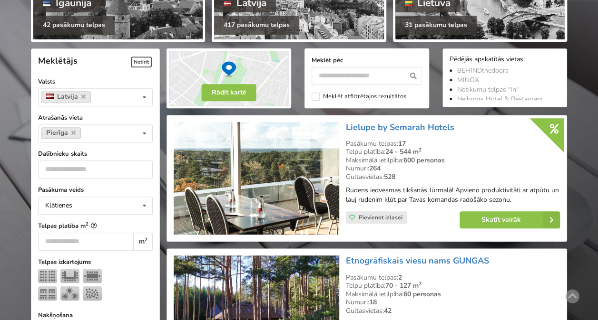
scroll to position [165, 0]
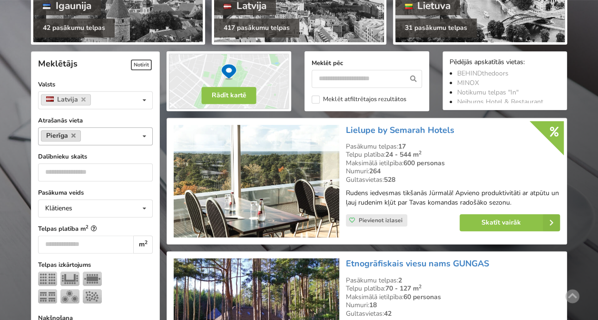
click at [75, 136] on link "Pierīga" at bounding box center [61, 135] width 40 height 11
click at [73, 134] on icon at bounding box center [73, 136] width 4 height 6
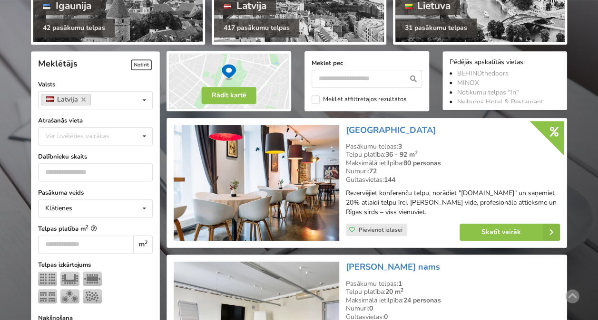
scroll to position [213, 0]
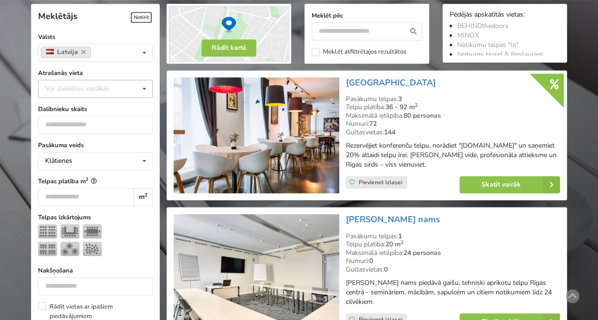
click at [140, 80] on icon at bounding box center [144, 89] width 14 height 18
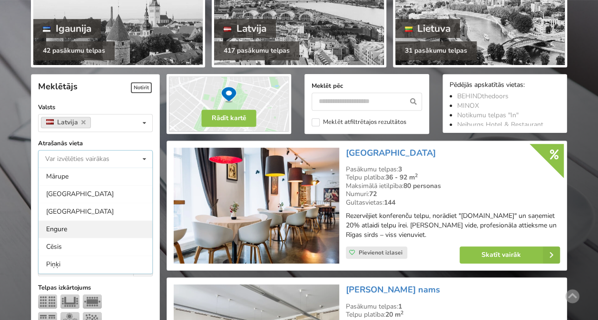
scroll to position [285, 0]
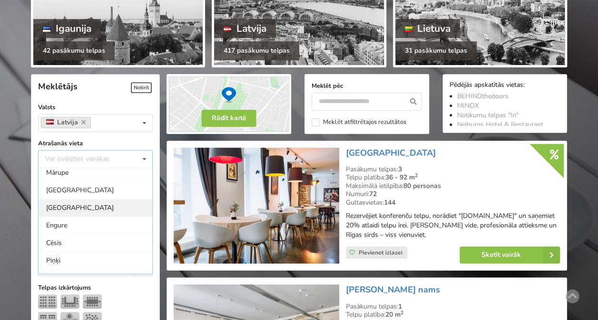
click at [87, 204] on div "[GEOGRAPHIC_DATA]" at bounding box center [96, 208] width 114 height 18
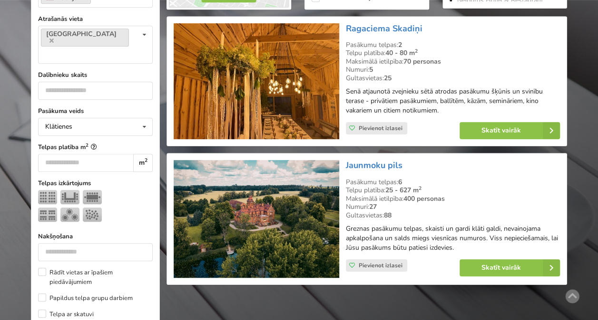
scroll to position [213, 0]
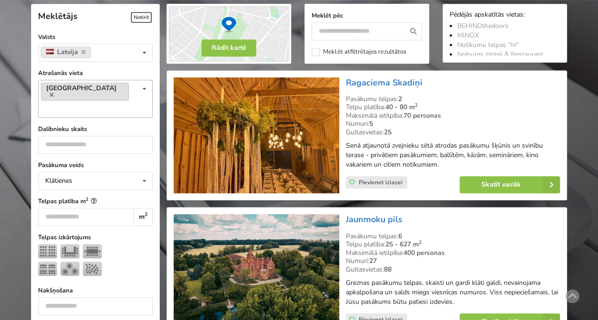
click at [102, 87] on link "[GEOGRAPHIC_DATA]" at bounding box center [85, 92] width 88 height 18
click at [104, 87] on link "[GEOGRAPHIC_DATA]" at bounding box center [85, 92] width 88 height 18
click at [102, 88] on link "[GEOGRAPHIC_DATA]" at bounding box center [85, 92] width 88 height 18
click at [54, 92] on icon at bounding box center [51, 95] width 4 height 6
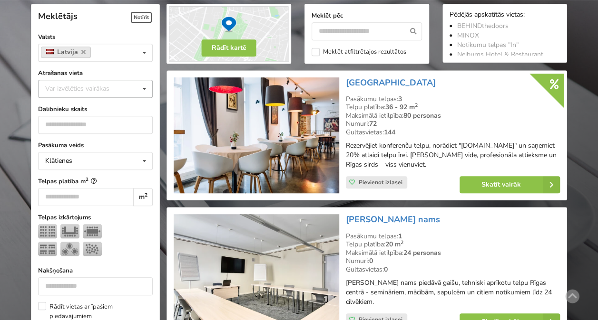
click at [140, 80] on icon at bounding box center [144, 89] width 14 height 18
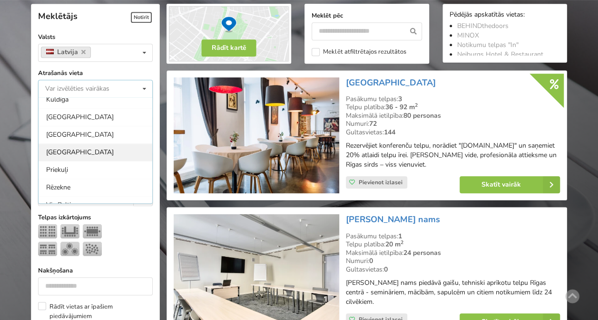
scroll to position [569, 0]
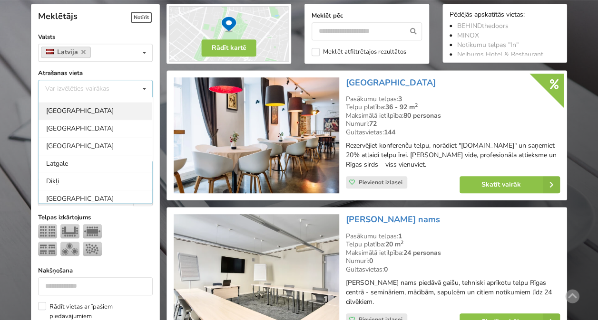
click at [94, 107] on div "[GEOGRAPHIC_DATA]" at bounding box center [96, 111] width 114 height 18
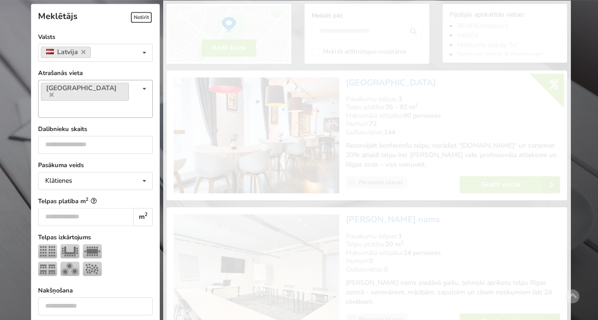
scroll to position [647, 0]
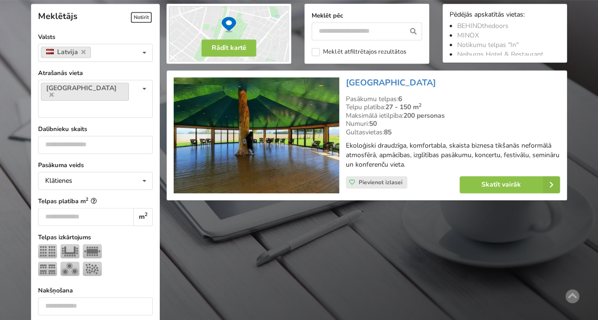
click at [302, 127] on img at bounding box center [256, 136] width 165 height 116
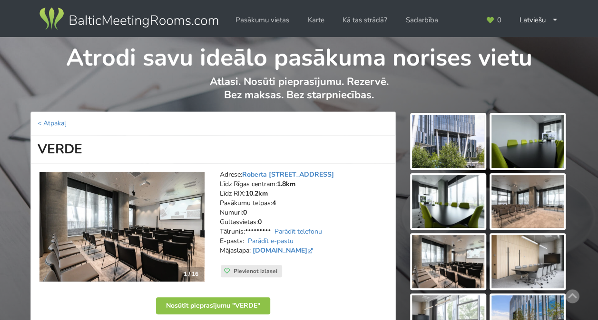
click at [280, 240] on link "Parādīt e-pastu" at bounding box center [271, 241] width 46 height 9
click at [67, 147] on h1 "VERDE" at bounding box center [212, 150] width 365 height 28
copy h1 "VERDE"
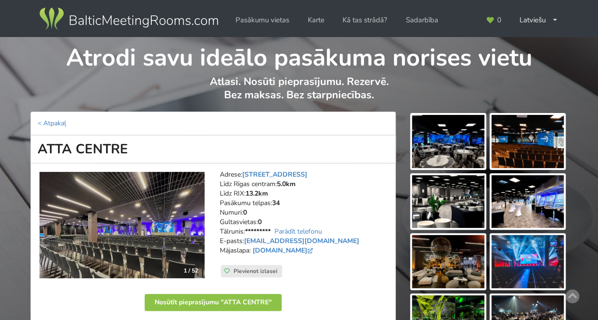
drag, startPoint x: 128, startPoint y: 143, endPoint x: 1, endPoint y: 142, distance: 127.4
copy h1 "ATTA CENTRE"
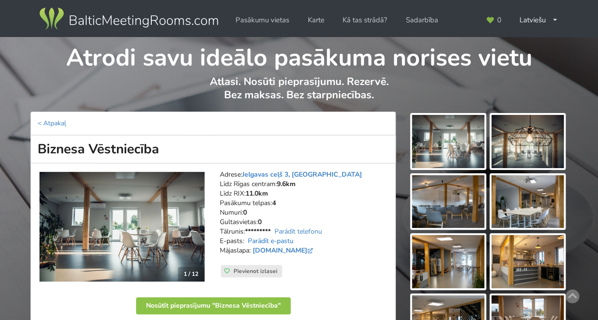
click at [287, 238] on link "Parādīt e-pastu" at bounding box center [271, 241] width 46 height 9
drag, startPoint x: 168, startPoint y: 153, endPoint x: 48, endPoint y: 153, distance: 120.3
click at [32, 153] on h1 "Biznesa Vēstniecība" at bounding box center [212, 150] width 365 height 28
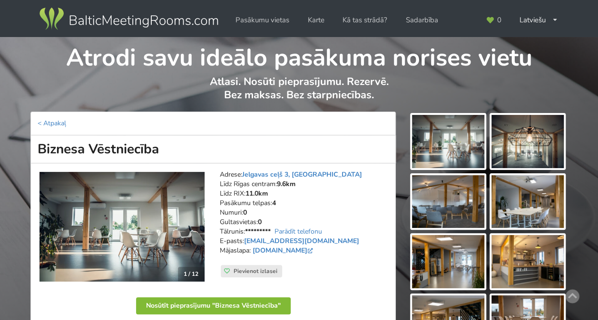
copy h1 "Biznesa Vēstniecība"
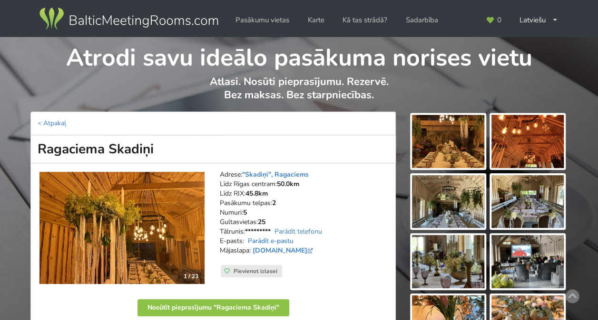
click at [283, 239] on link "Parādīt e-pastu" at bounding box center [271, 241] width 46 height 9
drag, startPoint x: 153, startPoint y: 143, endPoint x: 23, endPoint y: 145, distance: 130.3
copy h1 "Ragaciema Skadiņi"
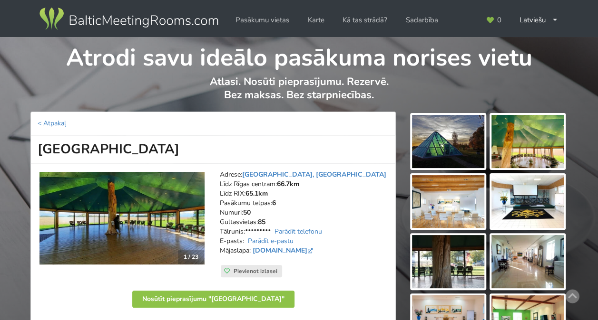
click at [285, 237] on link "Parādīt e-pastu" at bounding box center [271, 241] width 46 height 9
drag, startPoint x: 159, startPoint y: 153, endPoint x: 25, endPoint y: 151, distance: 134.1
copy h1 "[GEOGRAPHIC_DATA]"
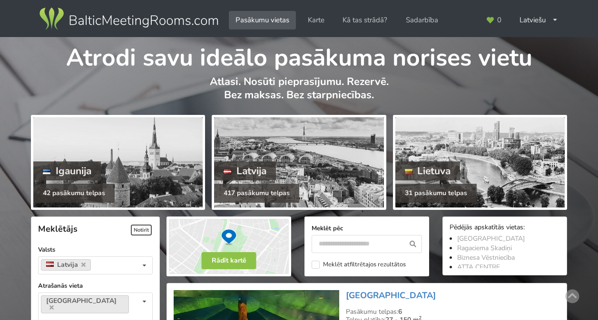
scroll to position [213, 0]
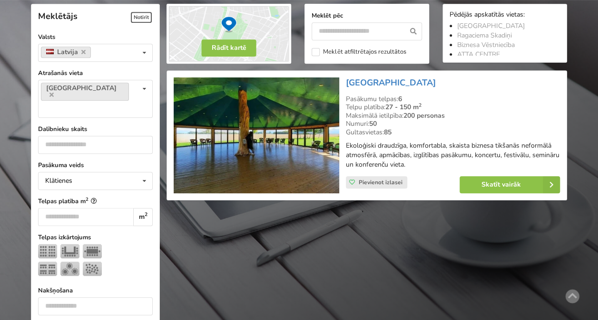
drag, startPoint x: 0, startPoint y: 0, endPoint x: 363, endPoint y: 266, distance: 450.1
click at [103, 86] on link "[GEOGRAPHIC_DATA]" at bounding box center [85, 92] width 88 height 18
click at [99, 83] on link "[GEOGRAPHIC_DATA]" at bounding box center [85, 92] width 88 height 18
click at [143, 88] on icon at bounding box center [144, 89] width 14 height 18
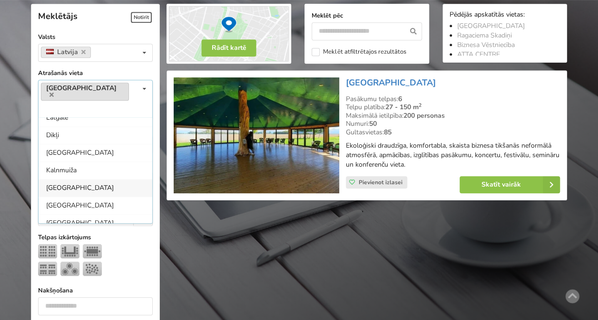
click at [104, 89] on link "Jelgavas novads" at bounding box center [85, 92] width 88 height 18
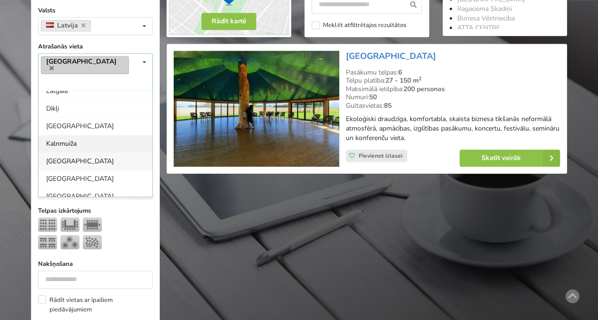
scroll to position [261, 0]
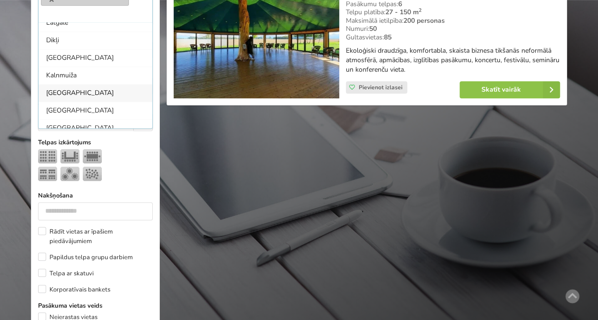
click at [87, 119] on div "Dobeles novads" at bounding box center [96, 128] width 114 height 18
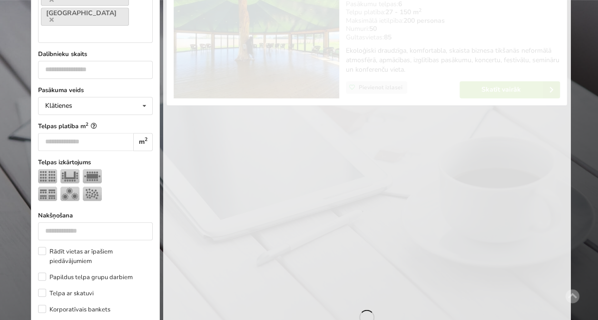
scroll to position [730, 0]
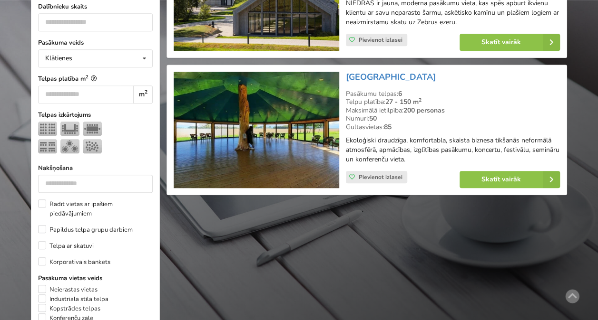
scroll to position [213, 0]
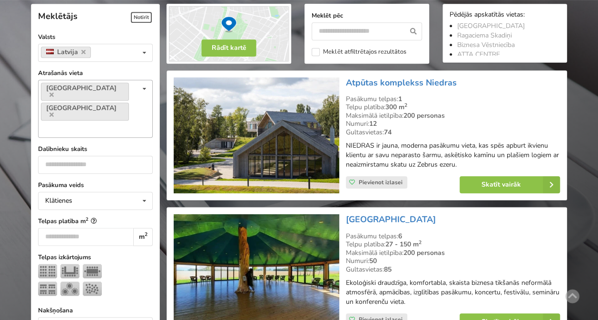
click at [146, 87] on icon at bounding box center [144, 89] width 14 height 18
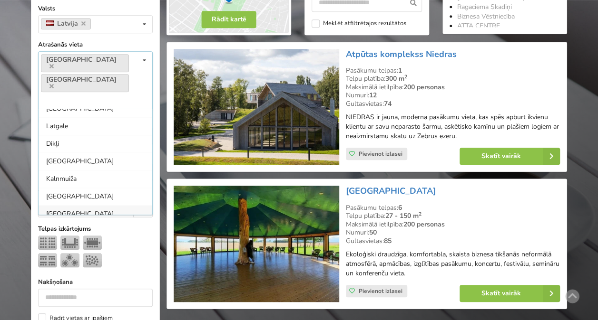
scroll to position [261, 0]
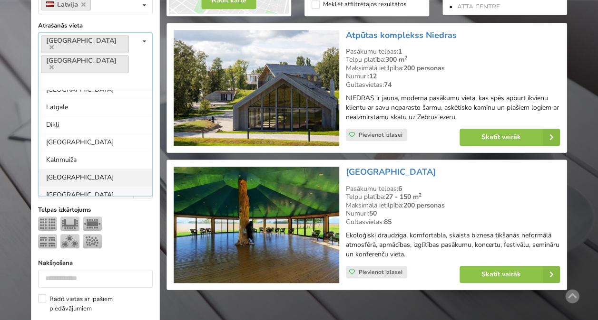
click at [90, 169] on div "Babītes pagasts" at bounding box center [96, 178] width 114 height 18
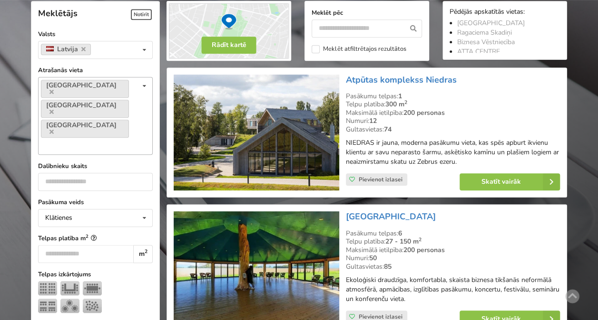
scroll to position [213, 0]
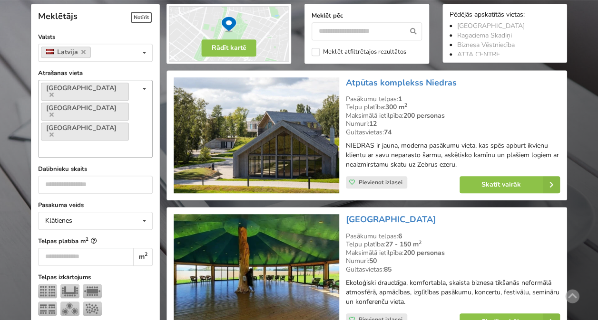
click at [147, 87] on icon at bounding box center [144, 89] width 14 height 18
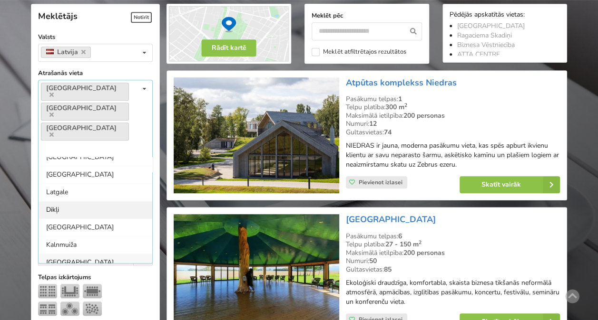
click at [86, 201] on div "Dikļi" at bounding box center [96, 210] width 114 height 18
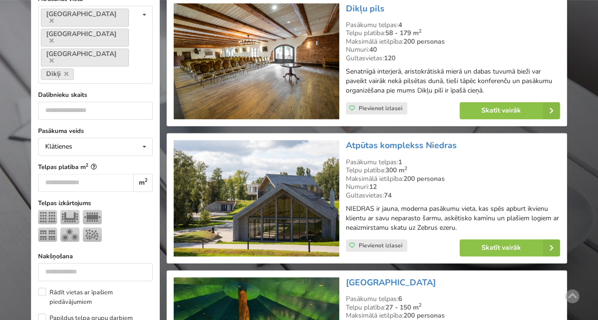
scroll to position [213, 0]
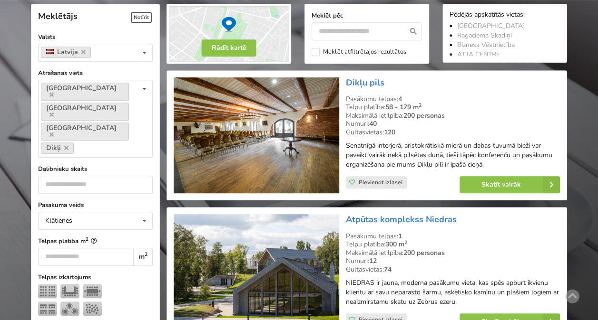
click at [273, 112] on img at bounding box center [256, 136] width 165 height 116
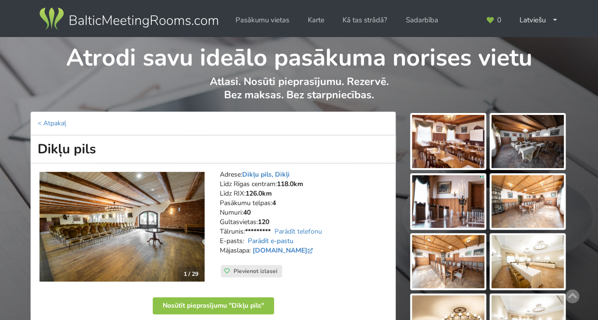
click at [259, 240] on link "Parādīt e-pastu" at bounding box center [271, 241] width 46 height 9
drag, startPoint x: 107, startPoint y: 145, endPoint x: 36, endPoint y: 145, distance: 70.9
click at [36, 145] on h1 "Dikļu pils" at bounding box center [212, 150] width 365 height 28
copy h1 "Dikļu pils"
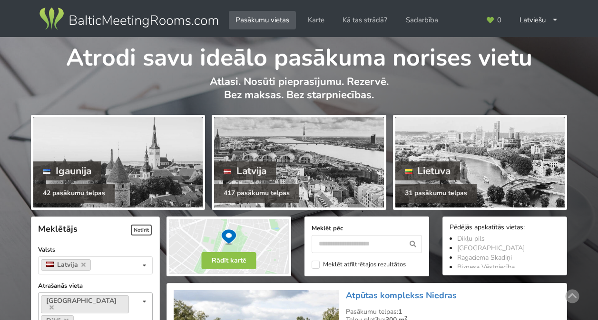
scroll to position [213, 0]
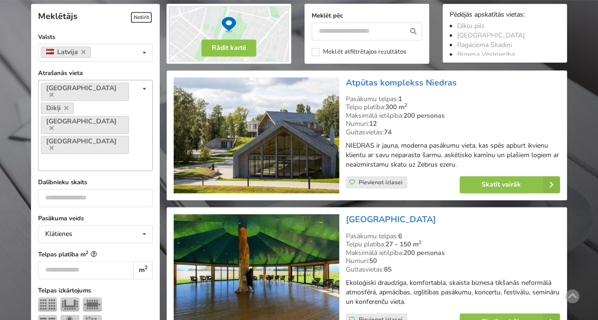
click at [145, 87] on icon at bounding box center [144, 89] width 14 height 18
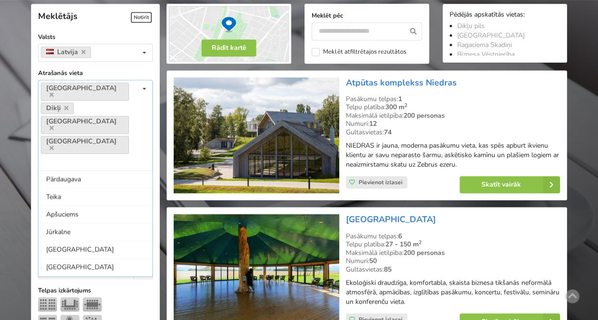
scroll to position [747, 0]
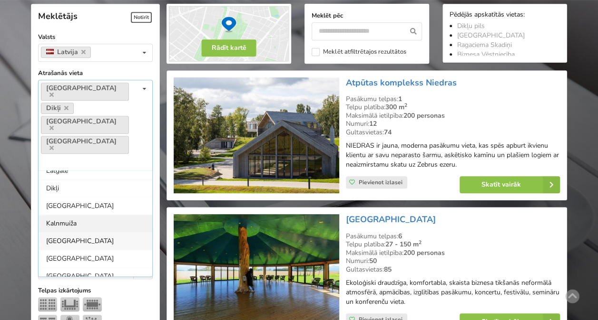
click at [86, 215] on div "Kalnmuiža" at bounding box center [96, 224] width 114 height 18
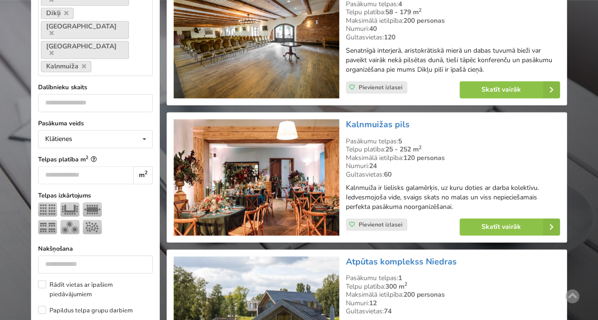
scroll to position [118, 0]
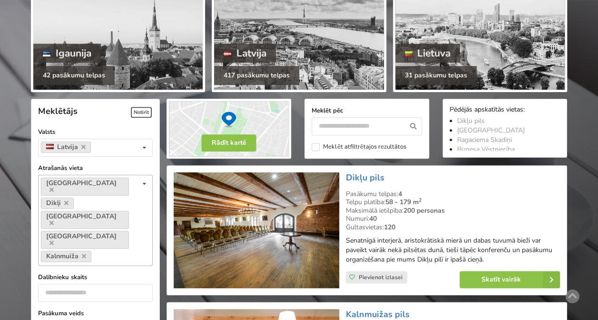
click at [146, 182] on icon at bounding box center [144, 184] width 14 height 18
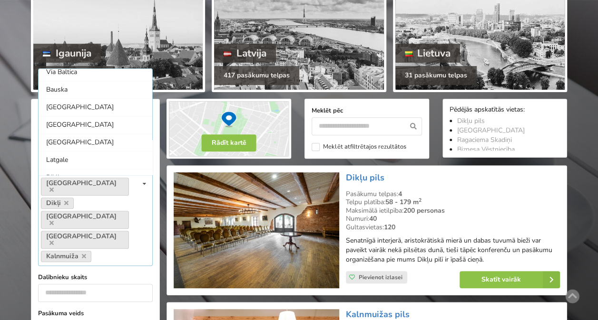
scroll to position [635, 0]
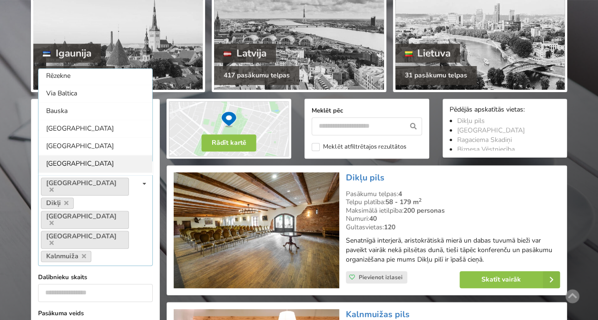
click at [91, 140] on div "[GEOGRAPHIC_DATA]" at bounding box center [96, 146] width 114 height 18
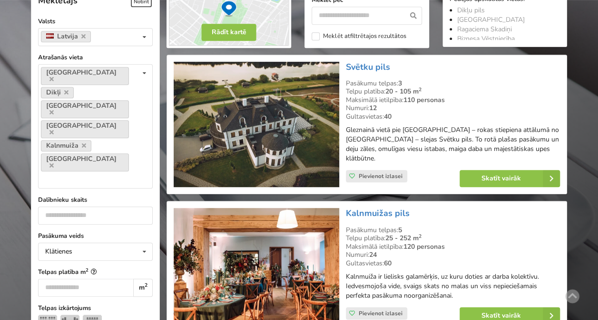
scroll to position [157, 0]
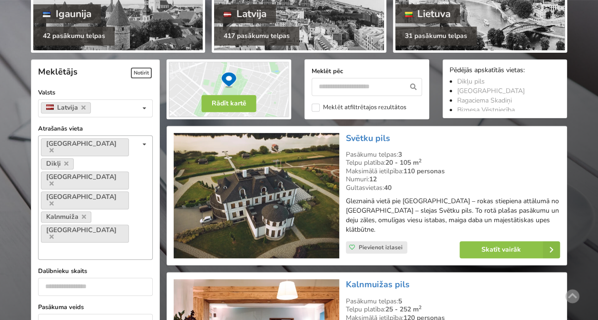
click at [147, 140] on icon at bounding box center [144, 145] width 14 height 18
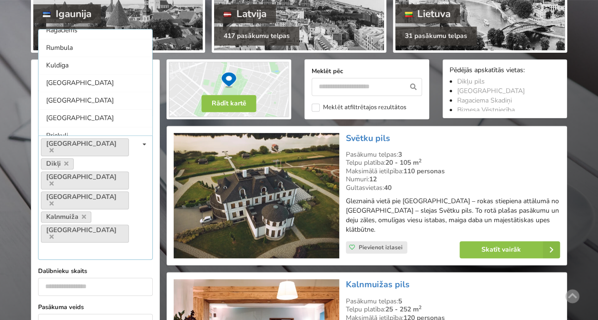
scroll to position [460, 0]
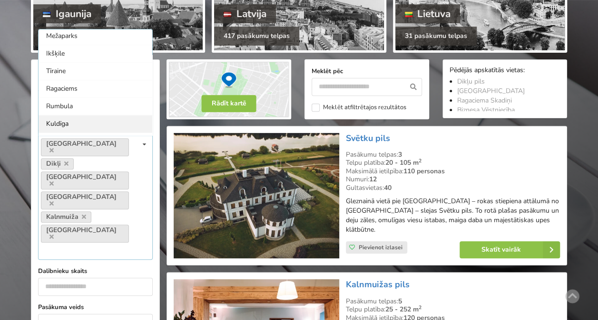
click at [93, 97] on div "Rumbula" at bounding box center [96, 106] width 114 height 18
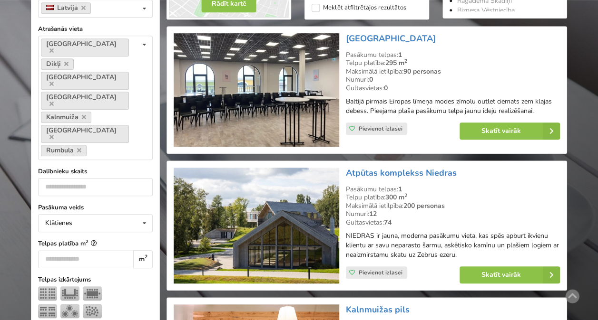
scroll to position [70, 0]
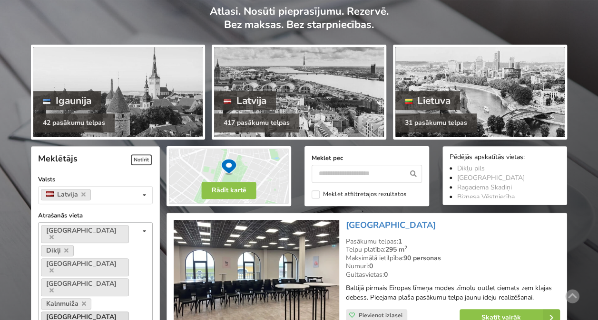
click at [54, 320] on icon at bounding box center [51, 324] width 4 height 6
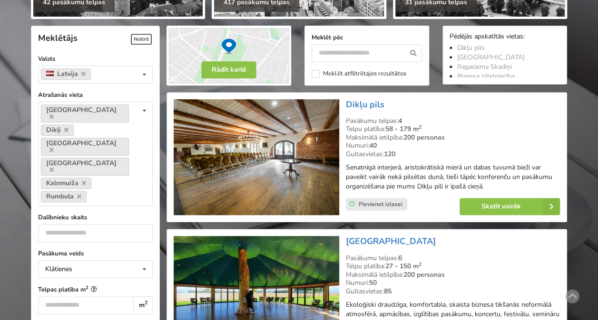
scroll to position [213, 0]
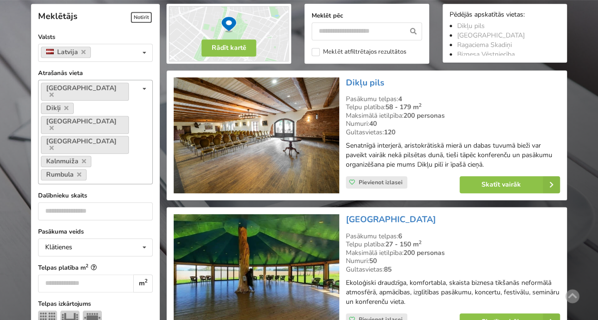
click at [54, 92] on icon at bounding box center [51, 95] width 4 height 6
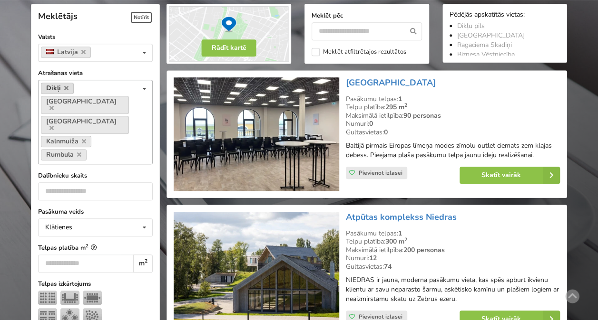
click at [68, 88] on link "Dikļi" at bounding box center [57, 88] width 33 height 11
click at [64, 87] on icon at bounding box center [66, 88] width 4 height 6
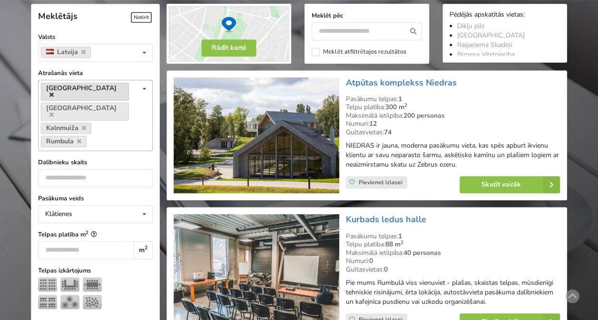
click at [54, 92] on icon at bounding box center [51, 95] width 4 height 6
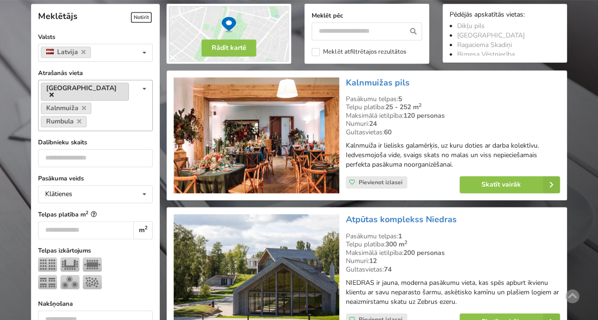
click at [54, 92] on icon at bounding box center [51, 95] width 4 height 6
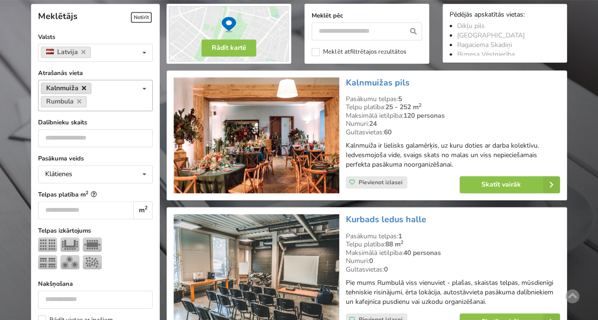
click at [85, 87] on icon at bounding box center [84, 88] width 4 height 6
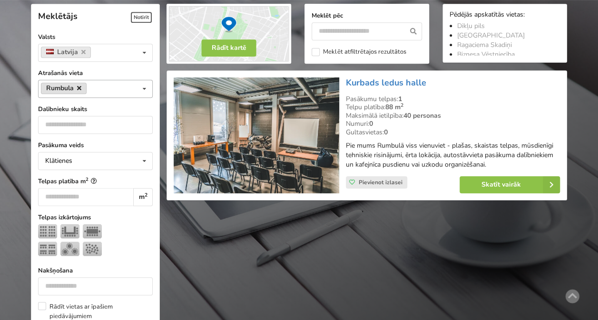
click at [80, 85] on icon at bounding box center [79, 88] width 4 height 6
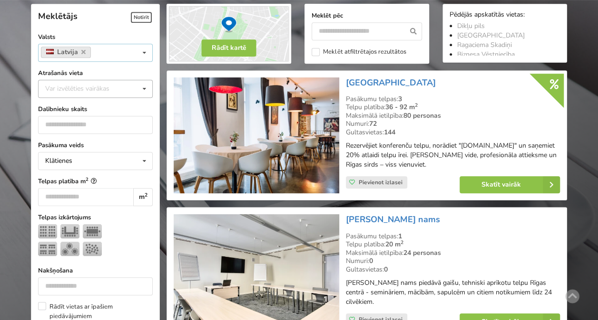
click at [143, 57] on icon at bounding box center [144, 53] width 14 height 18
click at [116, 90] on div "Var izvēlēties vairākas" at bounding box center [87, 88] width 88 height 11
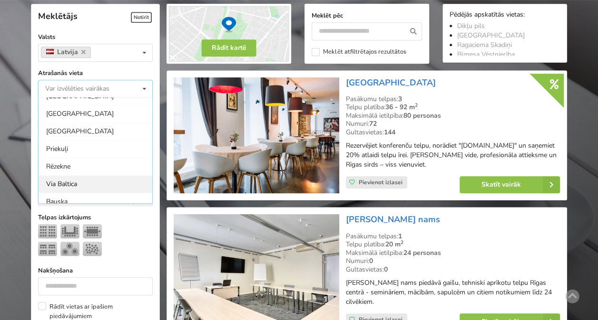
scroll to position [588, 0]
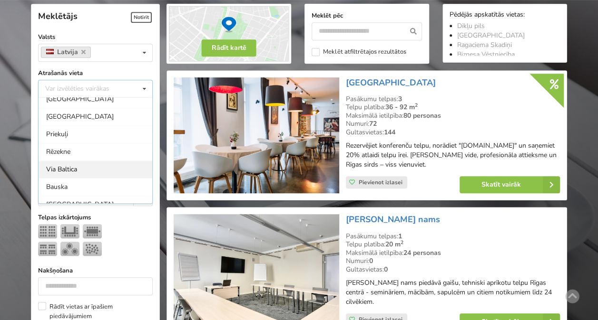
click at [71, 165] on div "Via Baltica" at bounding box center [96, 170] width 114 height 18
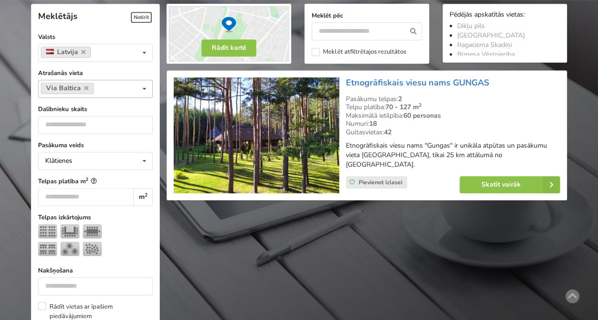
click at [119, 88] on div "Via Baltica Var izvēlēties vairākas Pārdaugava Teika Apšuciems Jūrkalne [GEOGRA…" at bounding box center [95, 89] width 115 height 18
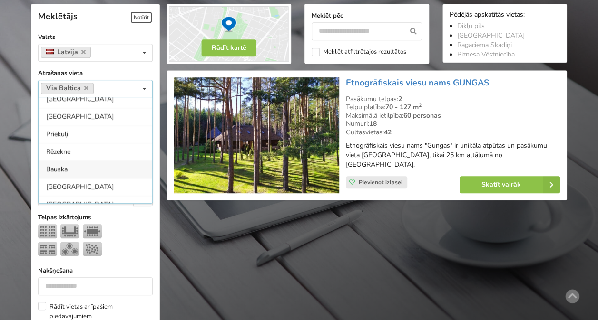
scroll to position [645, 0]
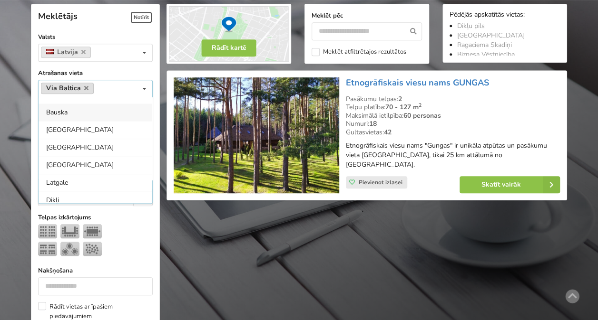
click at [89, 86] on link "Via Baltica" at bounding box center [67, 88] width 53 height 11
click at [84, 87] on icon at bounding box center [86, 88] width 4 height 6
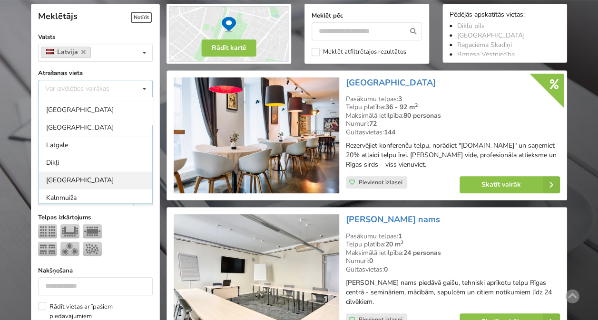
scroll to position [652, 0]
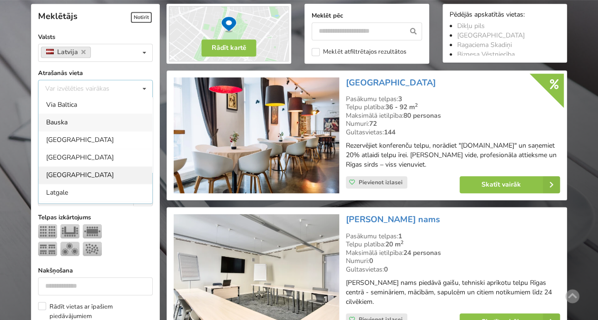
click at [87, 170] on div "[GEOGRAPHIC_DATA]" at bounding box center [96, 175] width 114 height 18
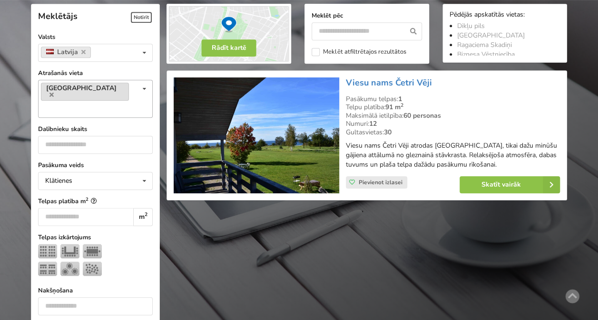
click at [108, 89] on link "[GEOGRAPHIC_DATA]" at bounding box center [85, 92] width 88 height 18
click at [54, 92] on icon at bounding box center [51, 95] width 4 height 6
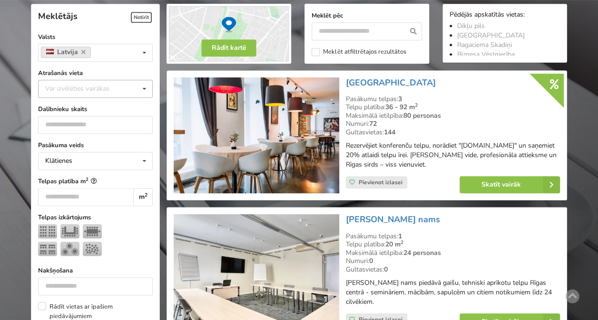
click at [137, 86] on div "Var izvēlēties vairākas Pārdaugava Teika Apšuciems Jūrkalne [GEOGRAPHIC_DATA] […" at bounding box center [95, 89] width 115 height 18
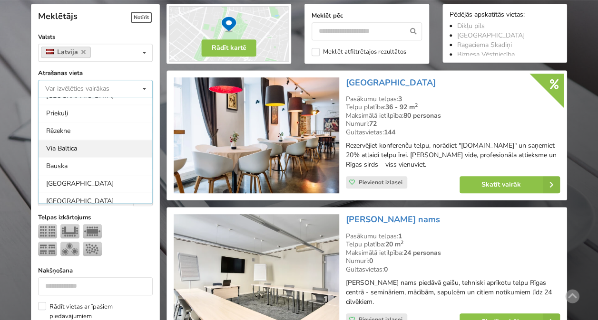
scroll to position [590, 0]
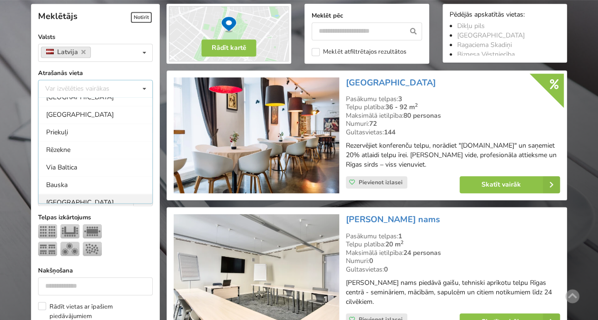
click at [90, 178] on div "Bauska" at bounding box center [96, 185] width 114 height 18
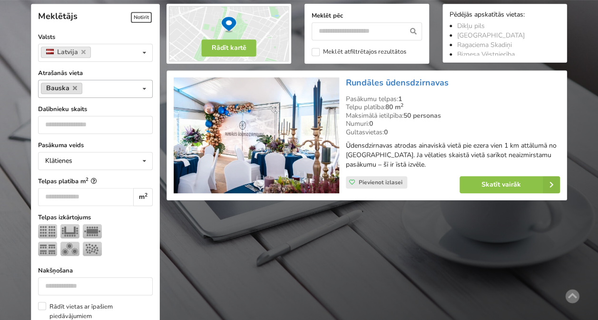
click at [76, 89] on link "Bauska" at bounding box center [61, 88] width 41 height 11
click at [73, 87] on icon at bounding box center [75, 88] width 4 height 6
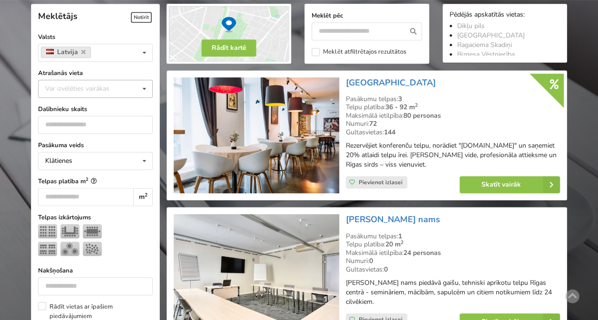
click at [132, 90] on div "Var izvēlēties vairākas Pārdaugava Teika Apšuciems Jūrkalne [GEOGRAPHIC_DATA] […" at bounding box center [95, 89] width 115 height 18
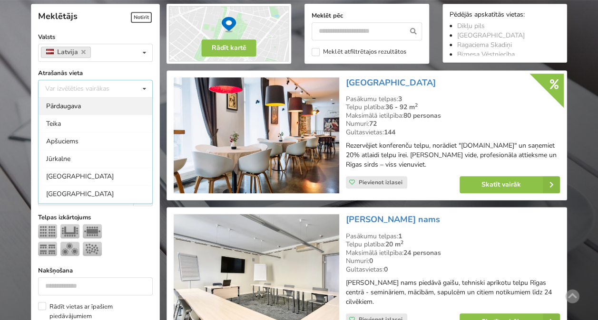
click at [84, 107] on div "Pārdaugava" at bounding box center [96, 106] width 114 height 18
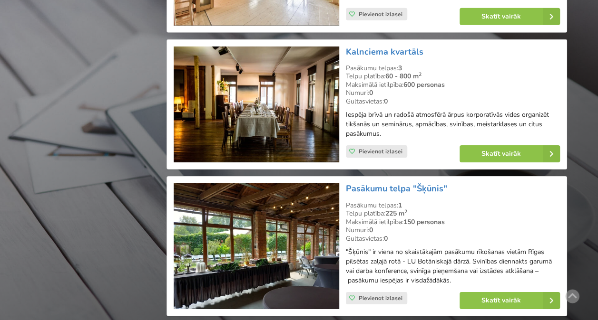
scroll to position [1592, 0]
